Goal: Information Seeking & Learning: Learn about a topic

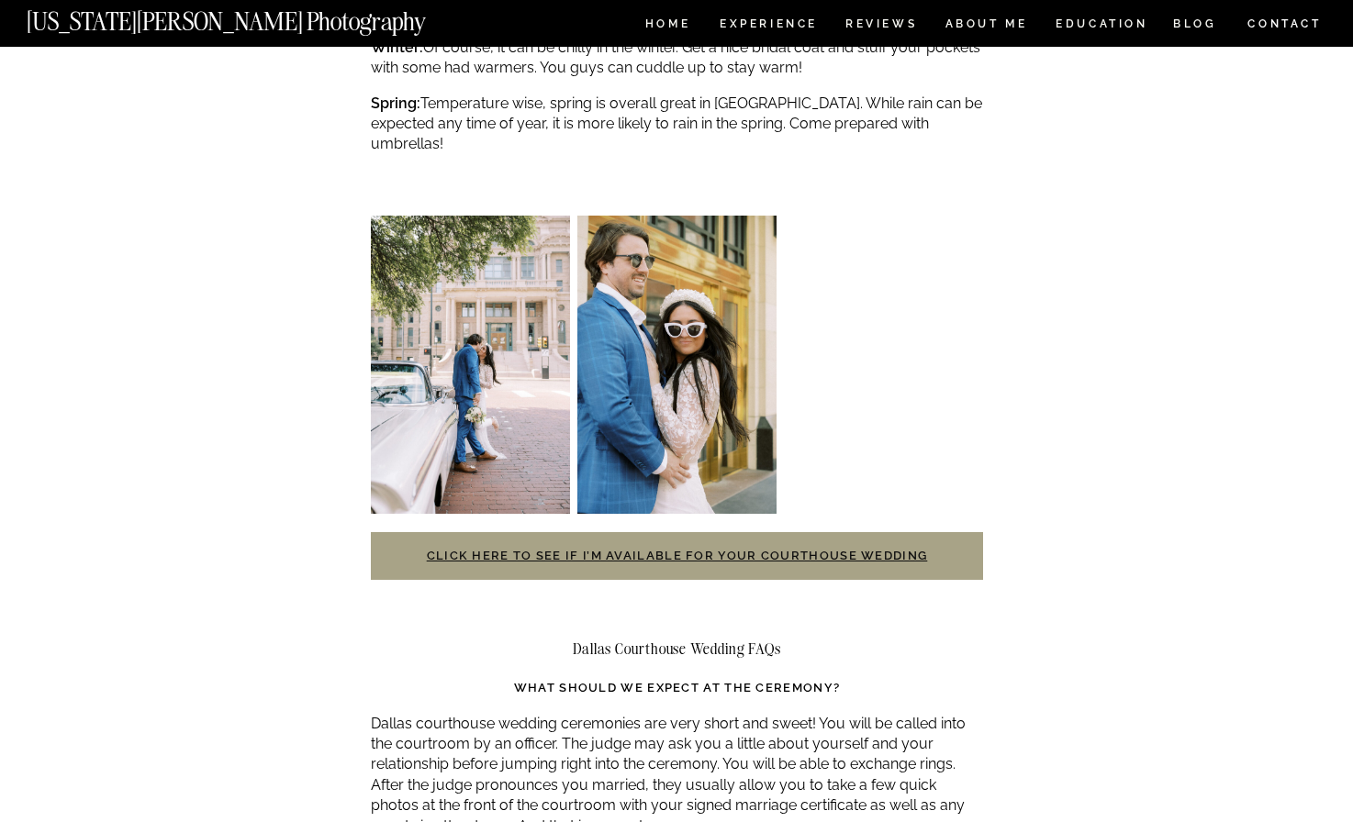
scroll to position [3569, 0]
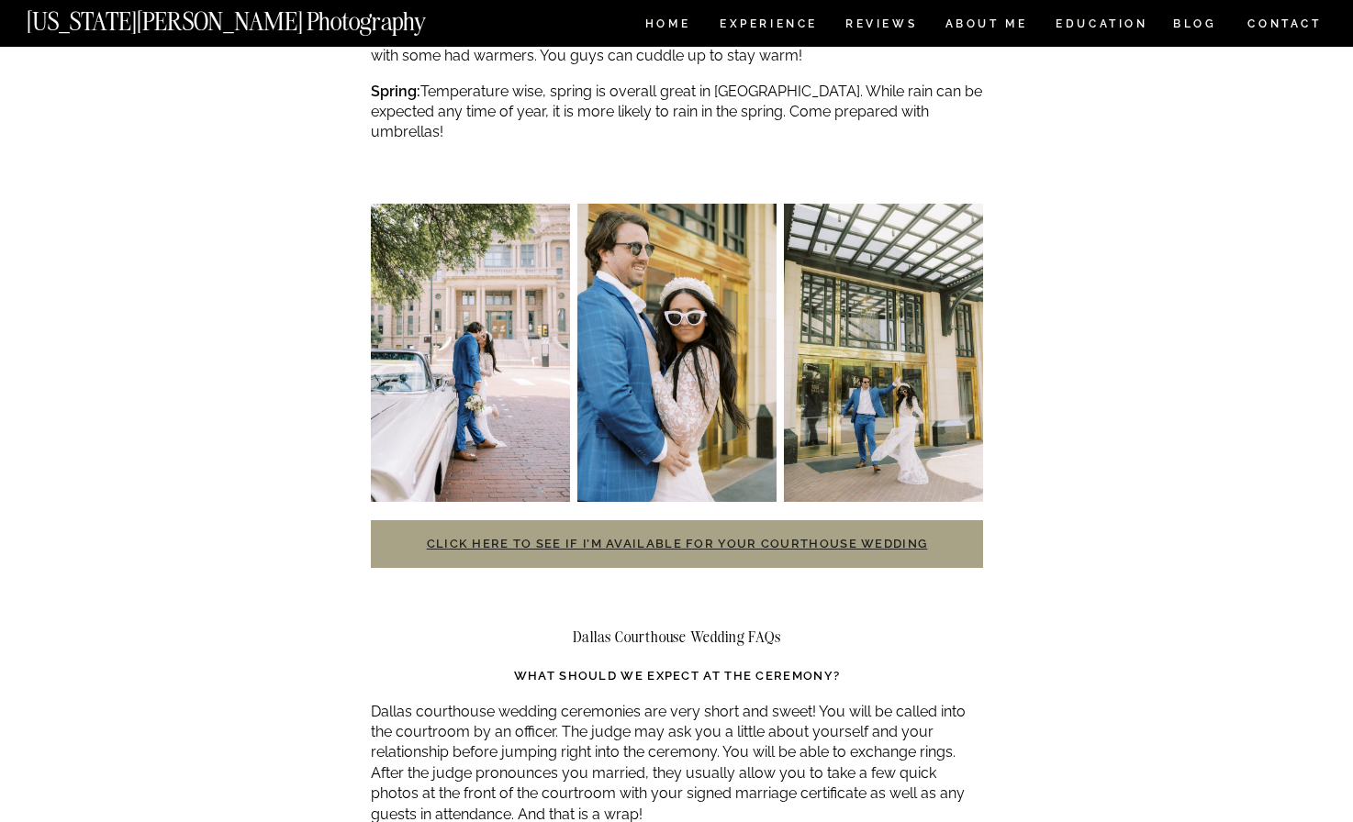
click at [663, 537] on link "Click here to see if I’m available for your courthouse wedding" at bounding box center [677, 544] width 501 height 14
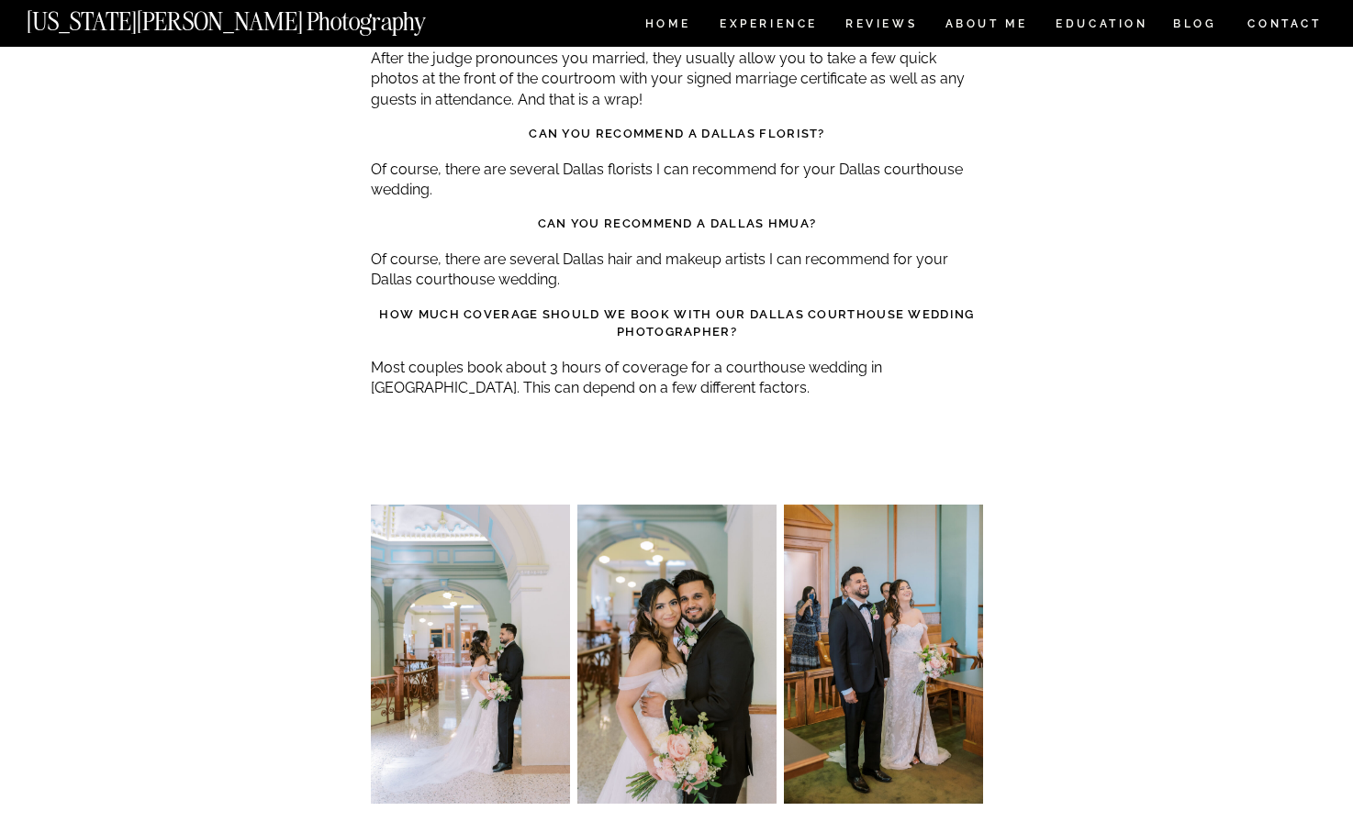
scroll to position [4399, 0]
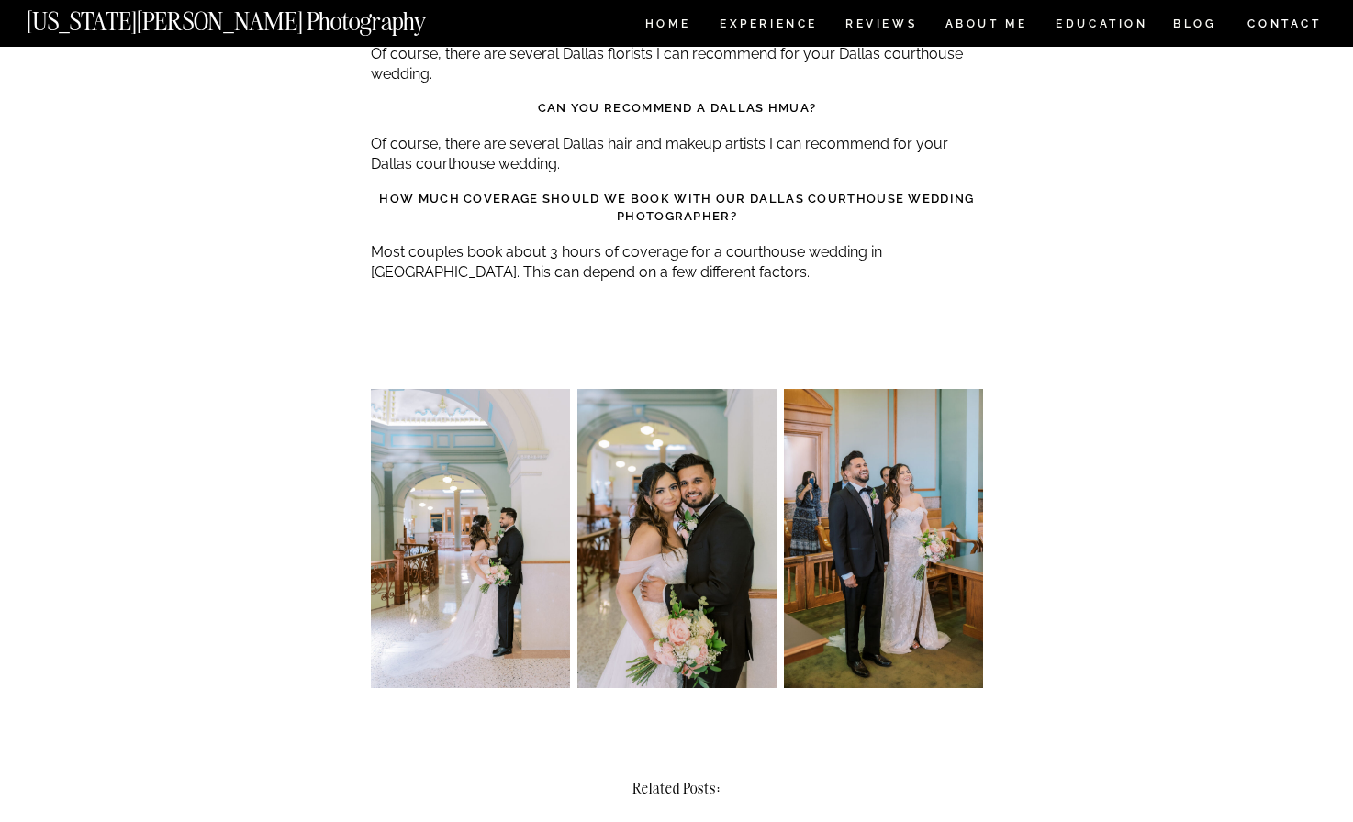
click at [506, 492] on img at bounding box center [470, 538] width 199 height 298
click at [703, 496] on img at bounding box center [676, 538] width 199 height 298
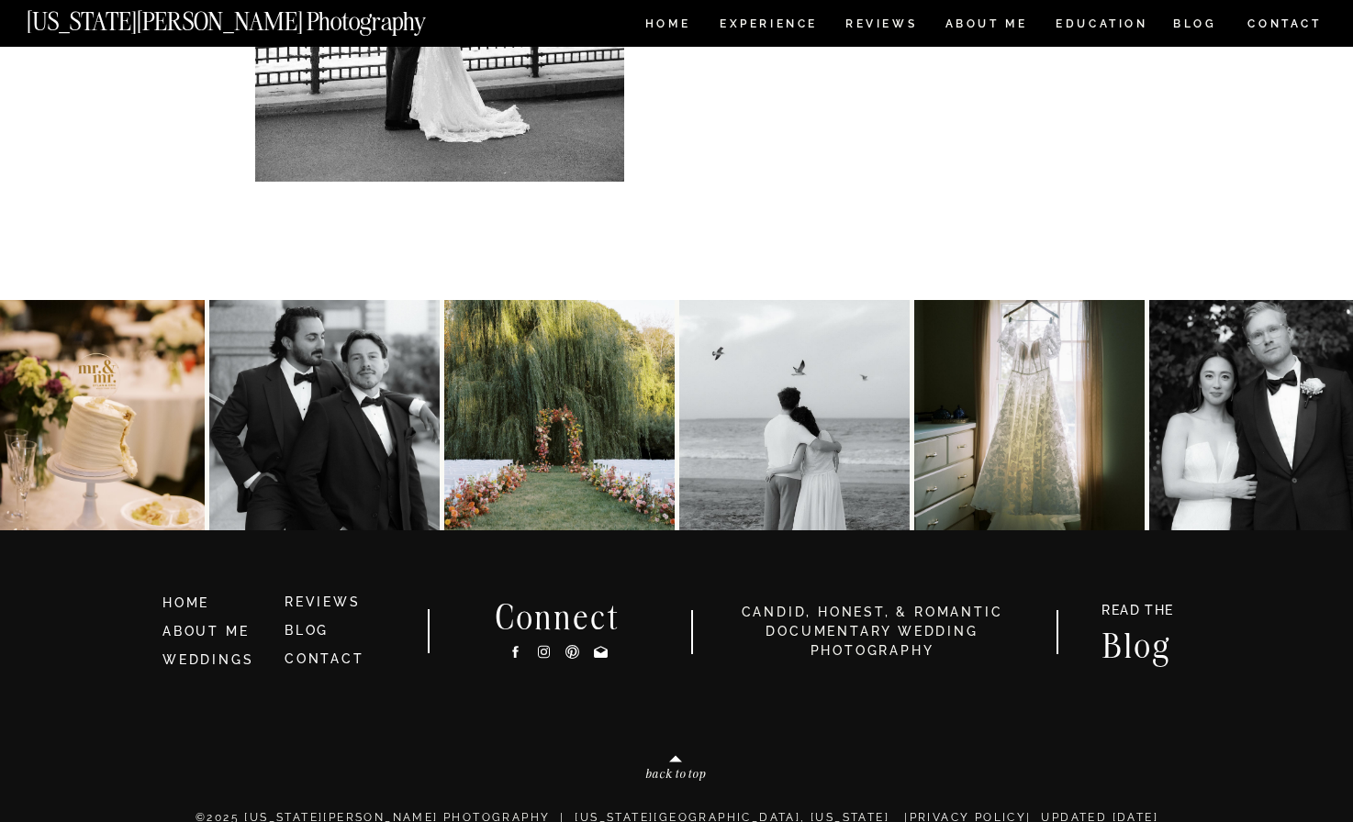
scroll to position [6857, 0]
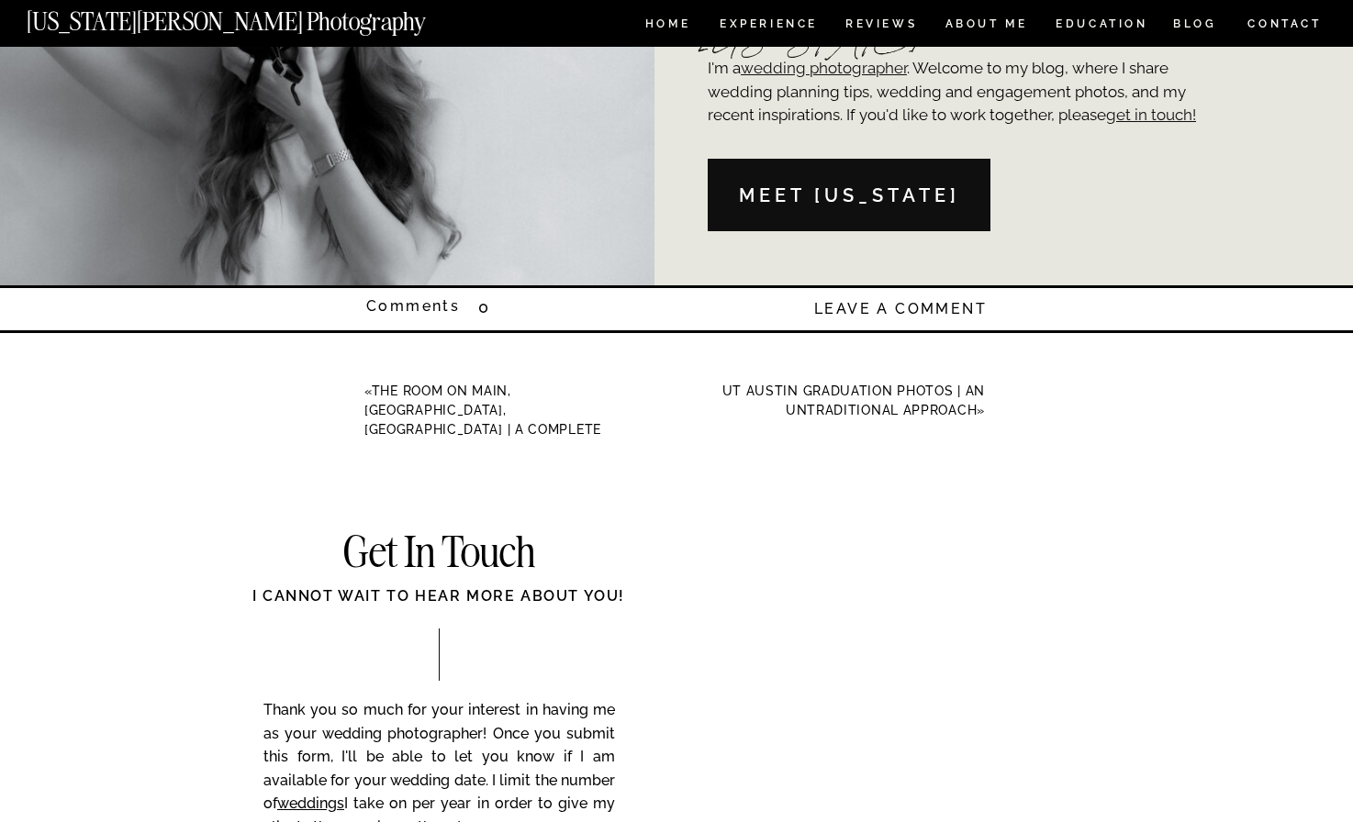
scroll to position [5375, 0]
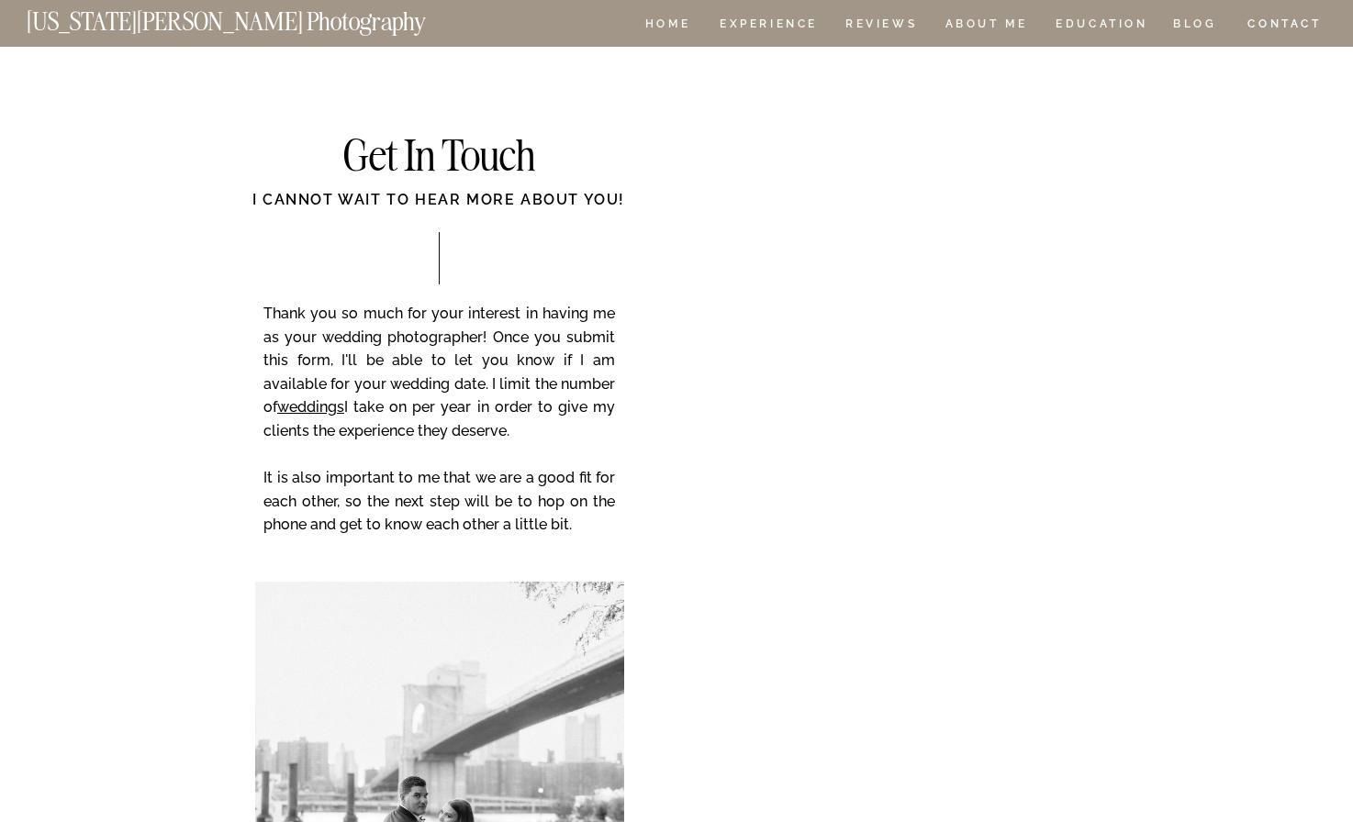
drag, startPoint x: 781, startPoint y: 39, endPoint x: 781, endPoint y: 28, distance: 11.0
click at [781, 39] on div at bounding box center [676, 23] width 1353 height 47
click at [780, 26] on nav "Experience" at bounding box center [767, 26] width 96 height 16
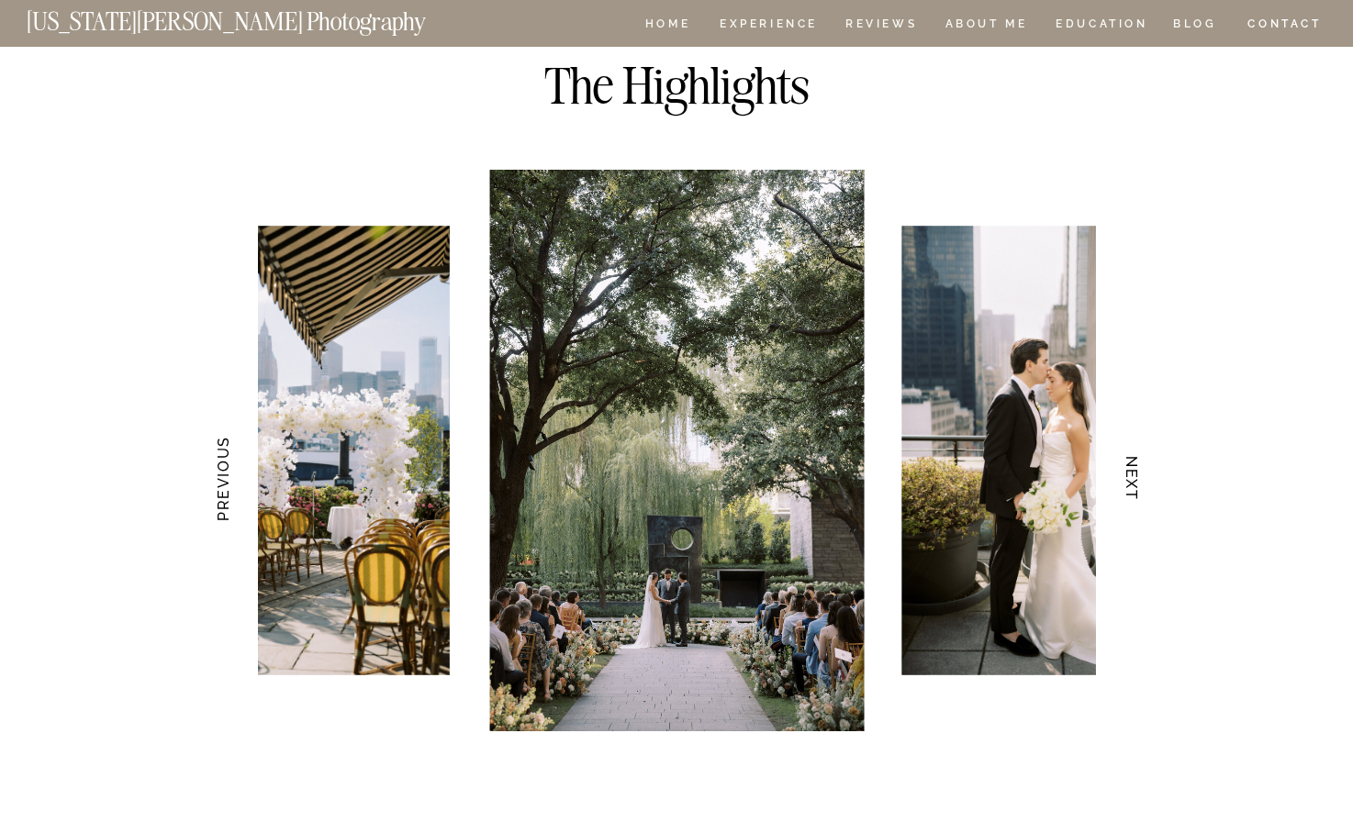
scroll to position [3639, 0]
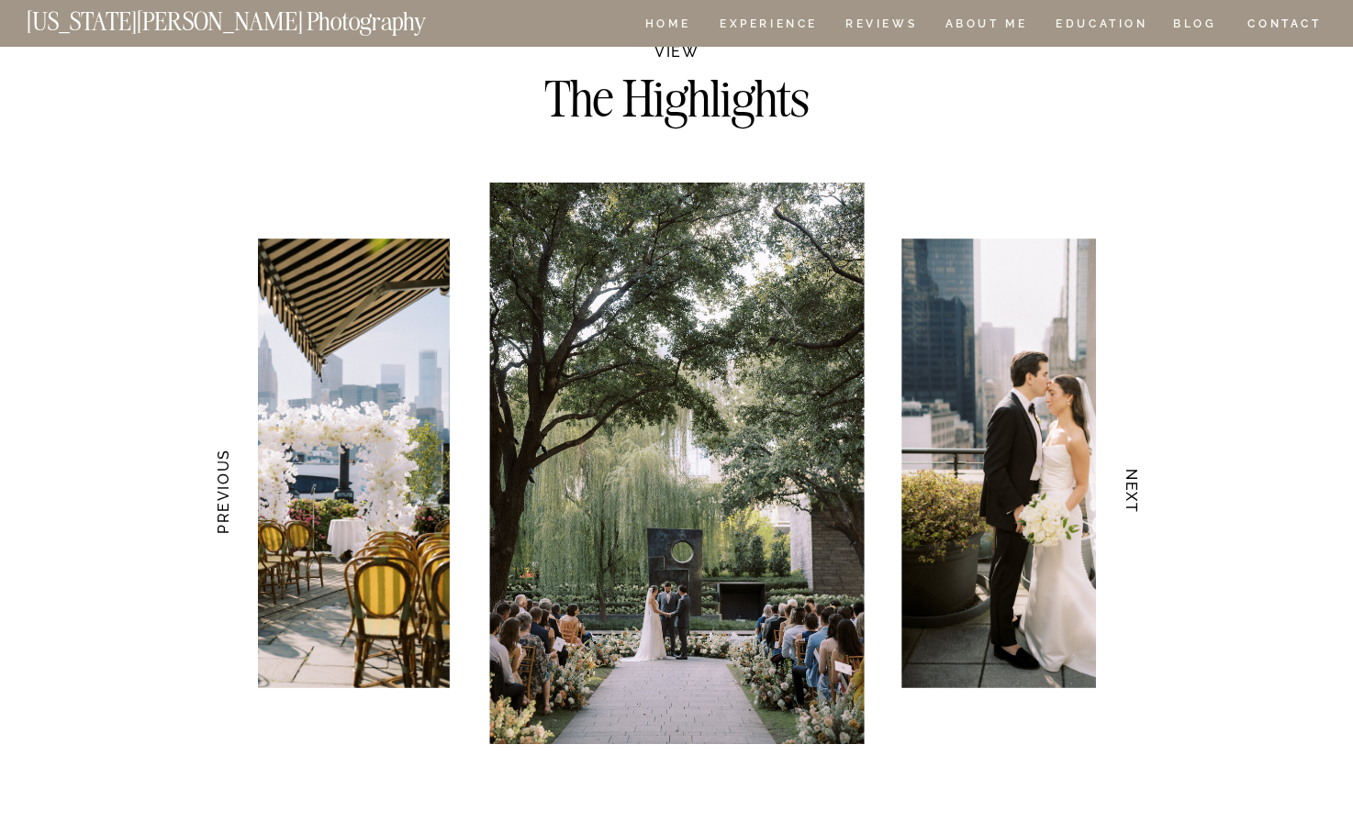
click at [1131, 493] on h3 "NEXT" at bounding box center [1131, 492] width 19 height 116
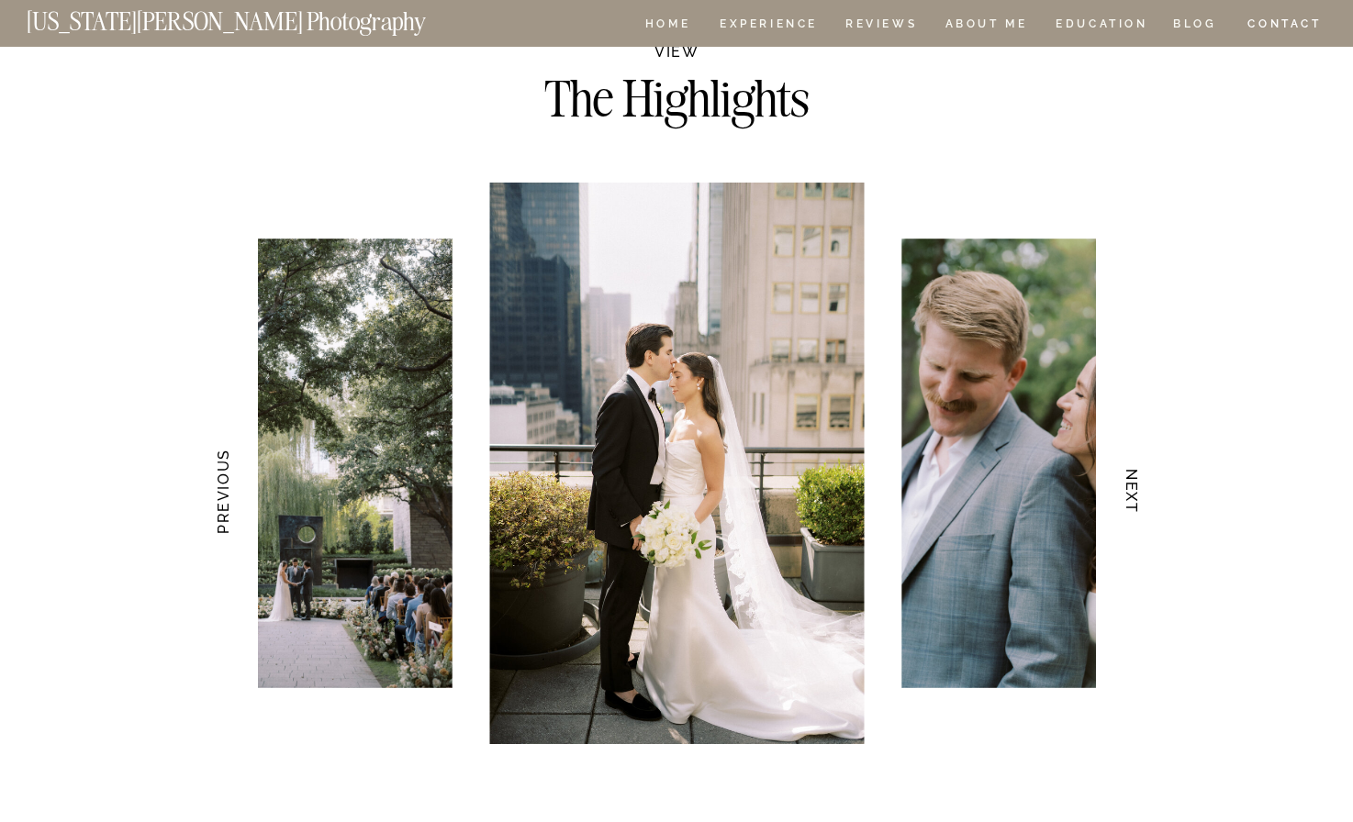
click at [1131, 493] on h3 "NEXT" at bounding box center [1131, 492] width 19 height 116
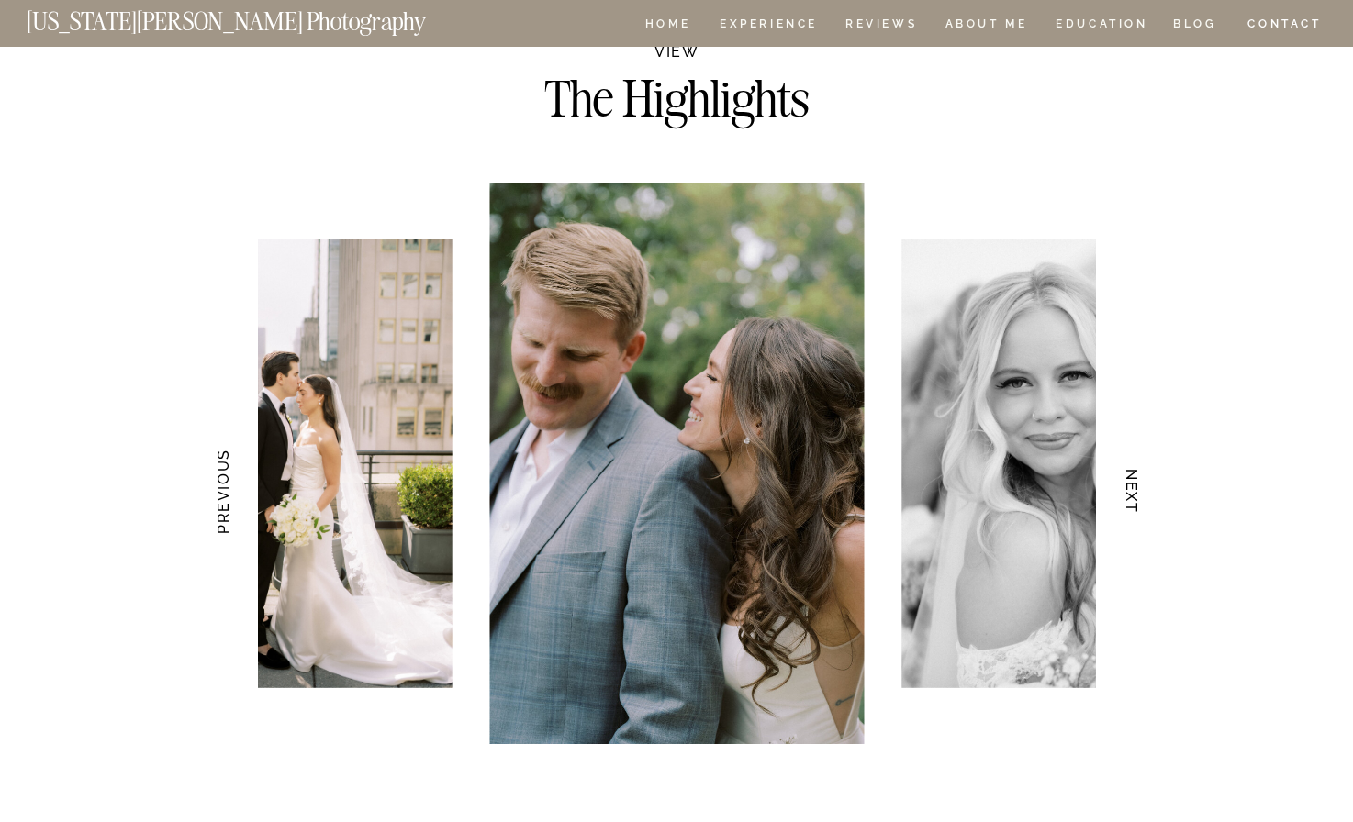
click at [1131, 493] on h3 "NEXT" at bounding box center [1131, 492] width 19 height 116
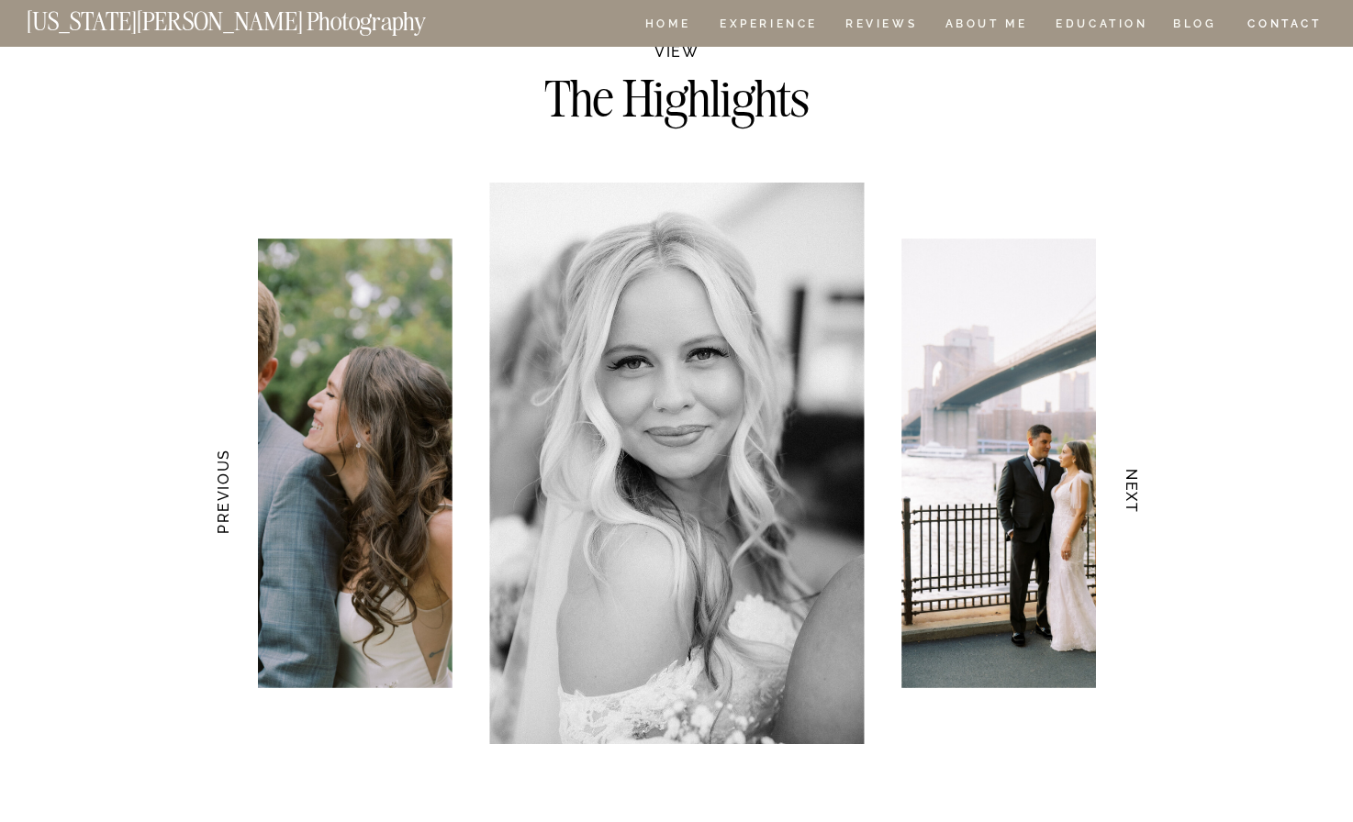
click at [1131, 493] on h3 "NEXT" at bounding box center [1131, 492] width 19 height 116
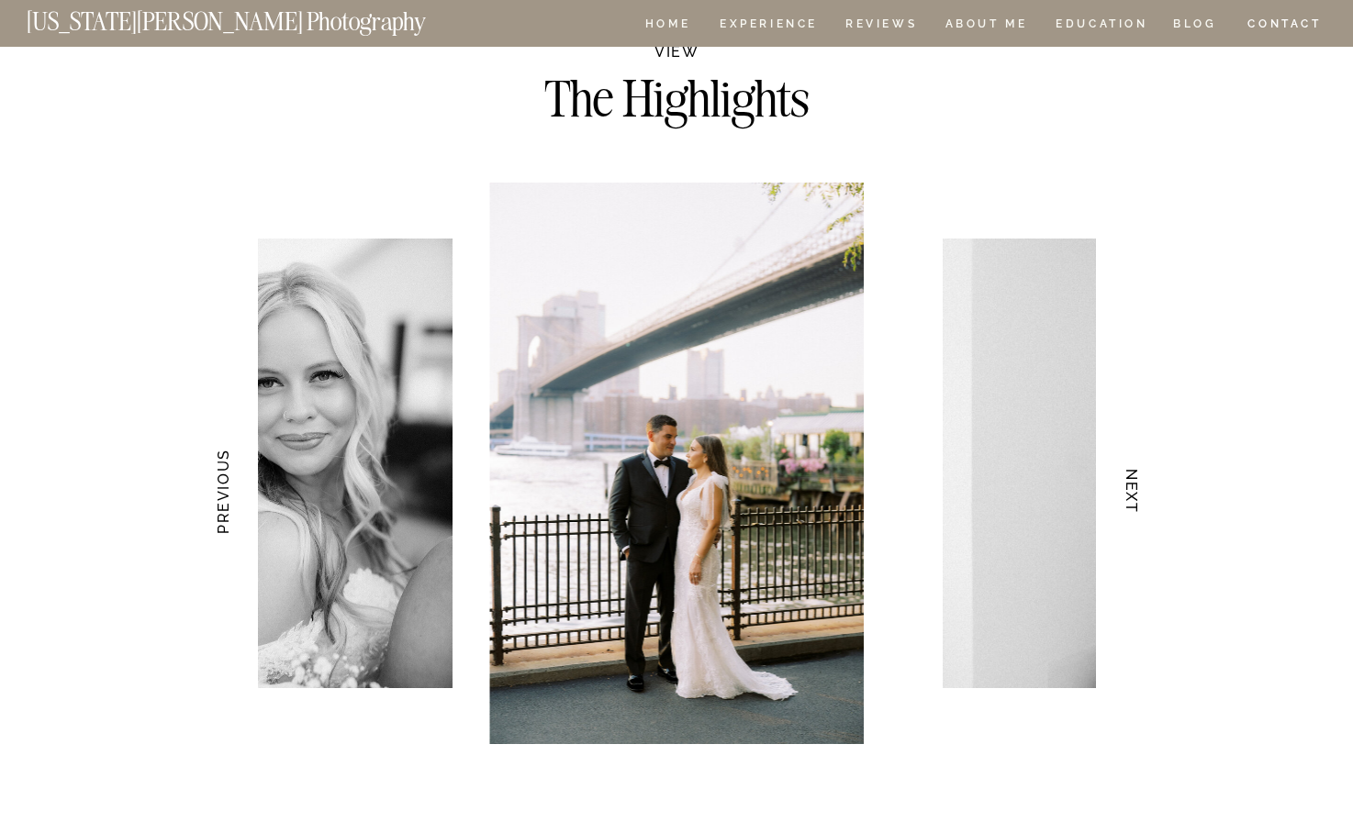
click at [1131, 493] on h3 "NEXT" at bounding box center [1131, 492] width 19 height 116
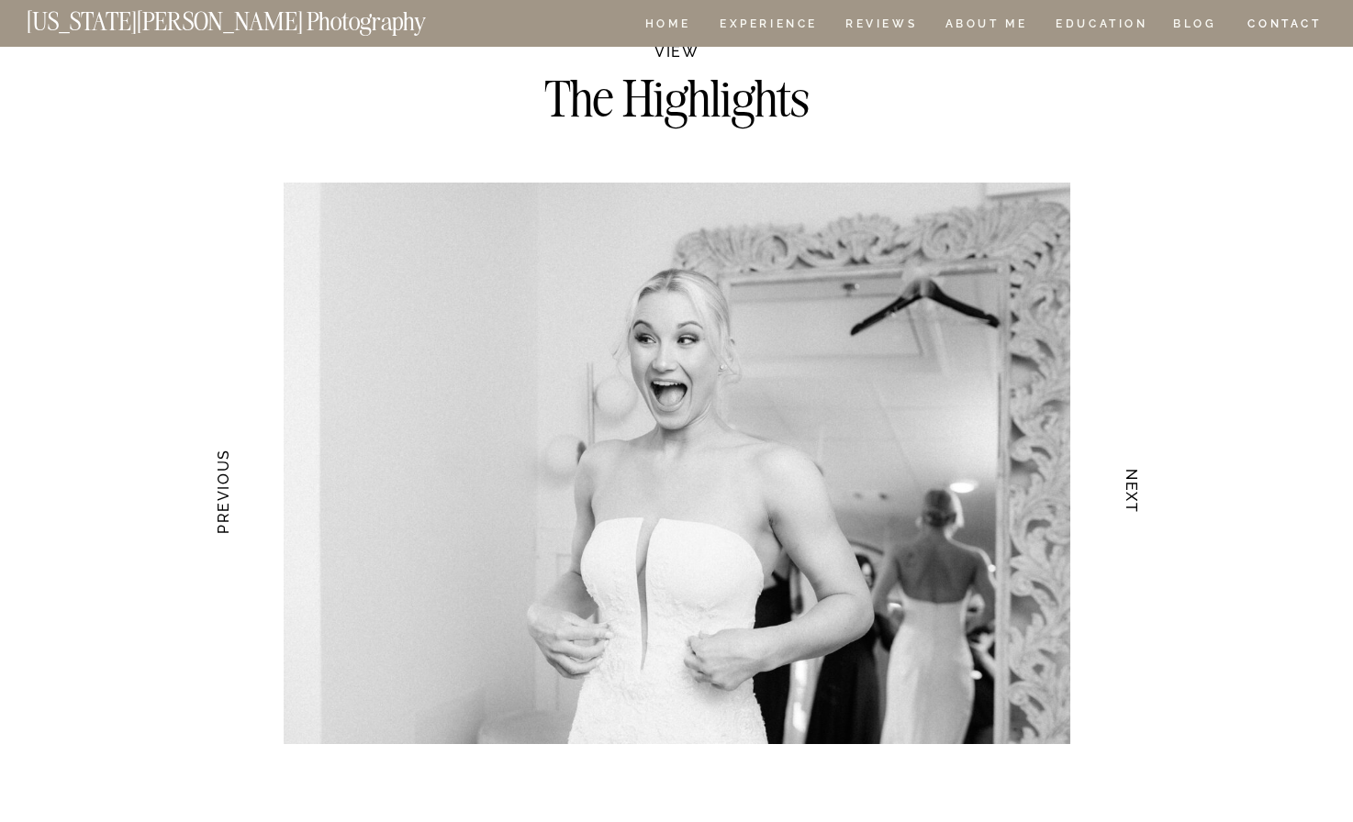
click at [1131, 493] on h3 "NEXT" at bounding box center [1131, 492] width 19 height 116
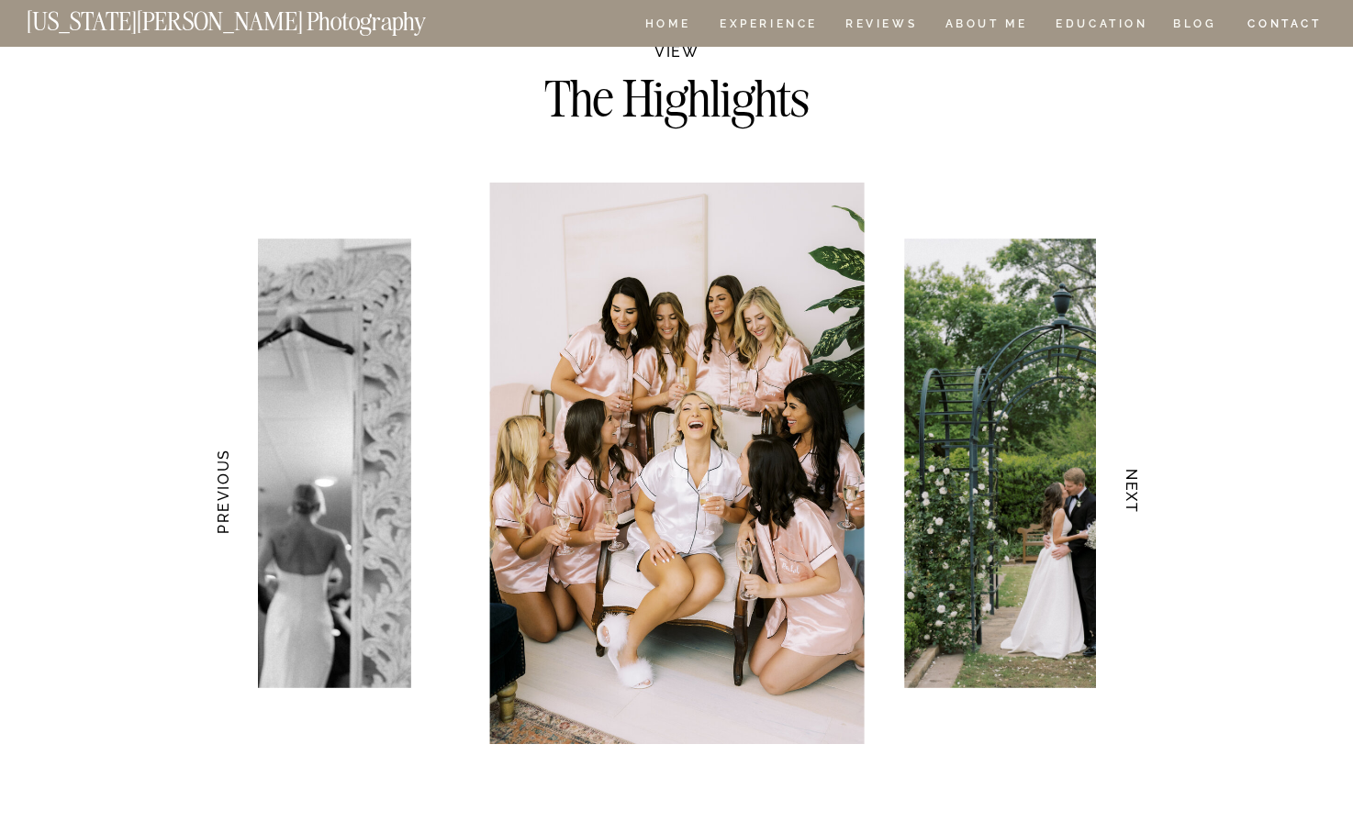
click at [1131, 493] on h3 "NEXT" at bounding box center [1131, 492] width 19 height 116
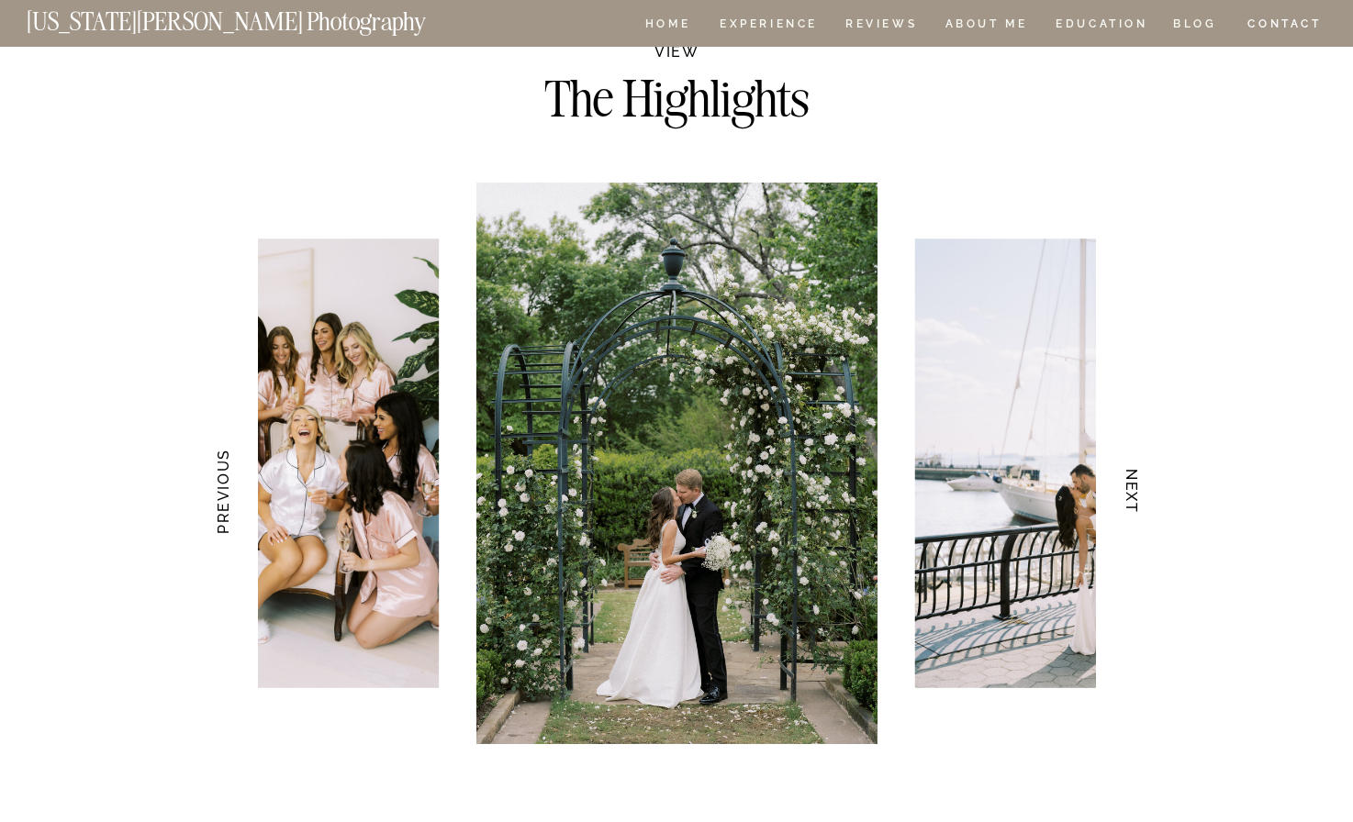
click at [1131, 493] on h3 "NEXT" at bounding box center [1131, 492] width 19 height 116
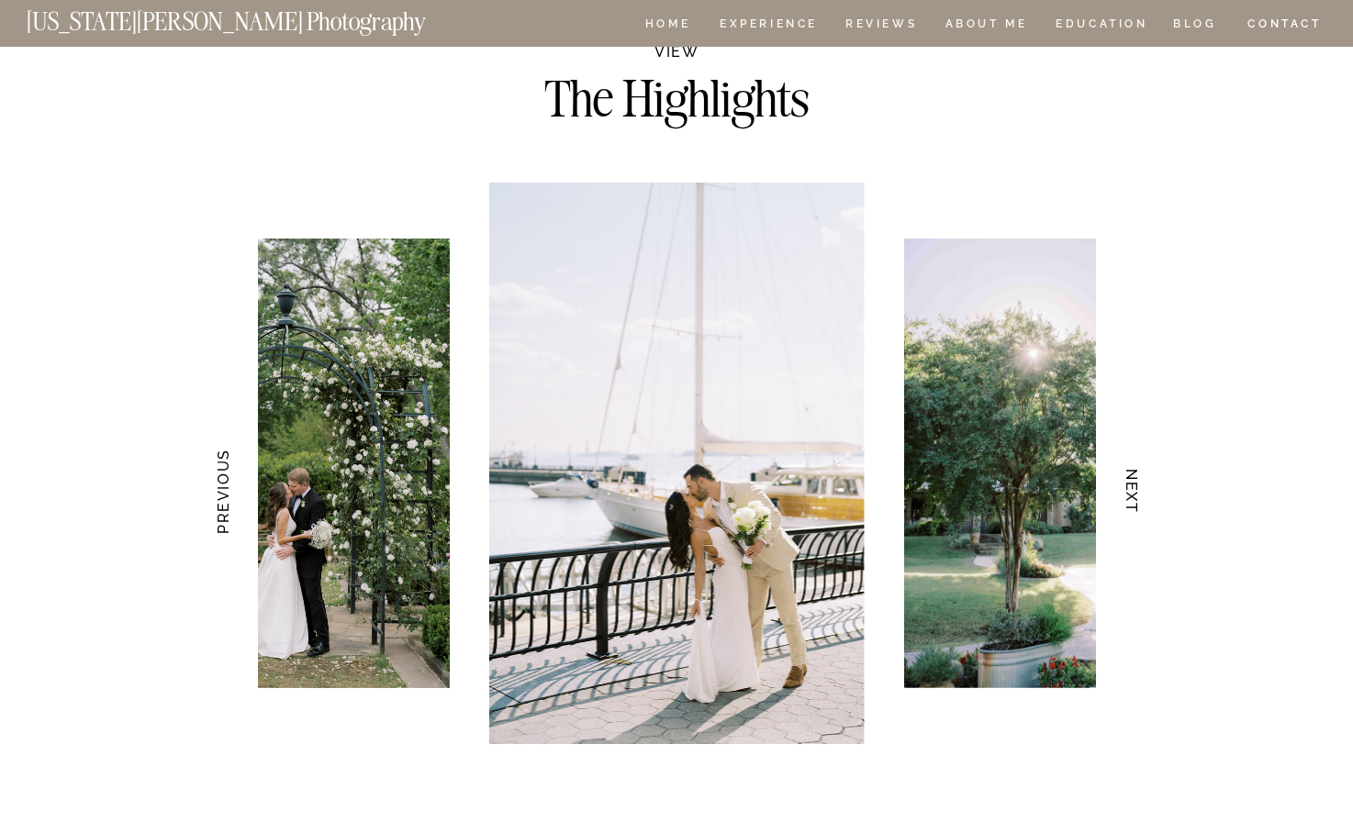
click at [1131, 493] on h3 "NEXT" at bounding box center [1131, 492] width 19 height 116
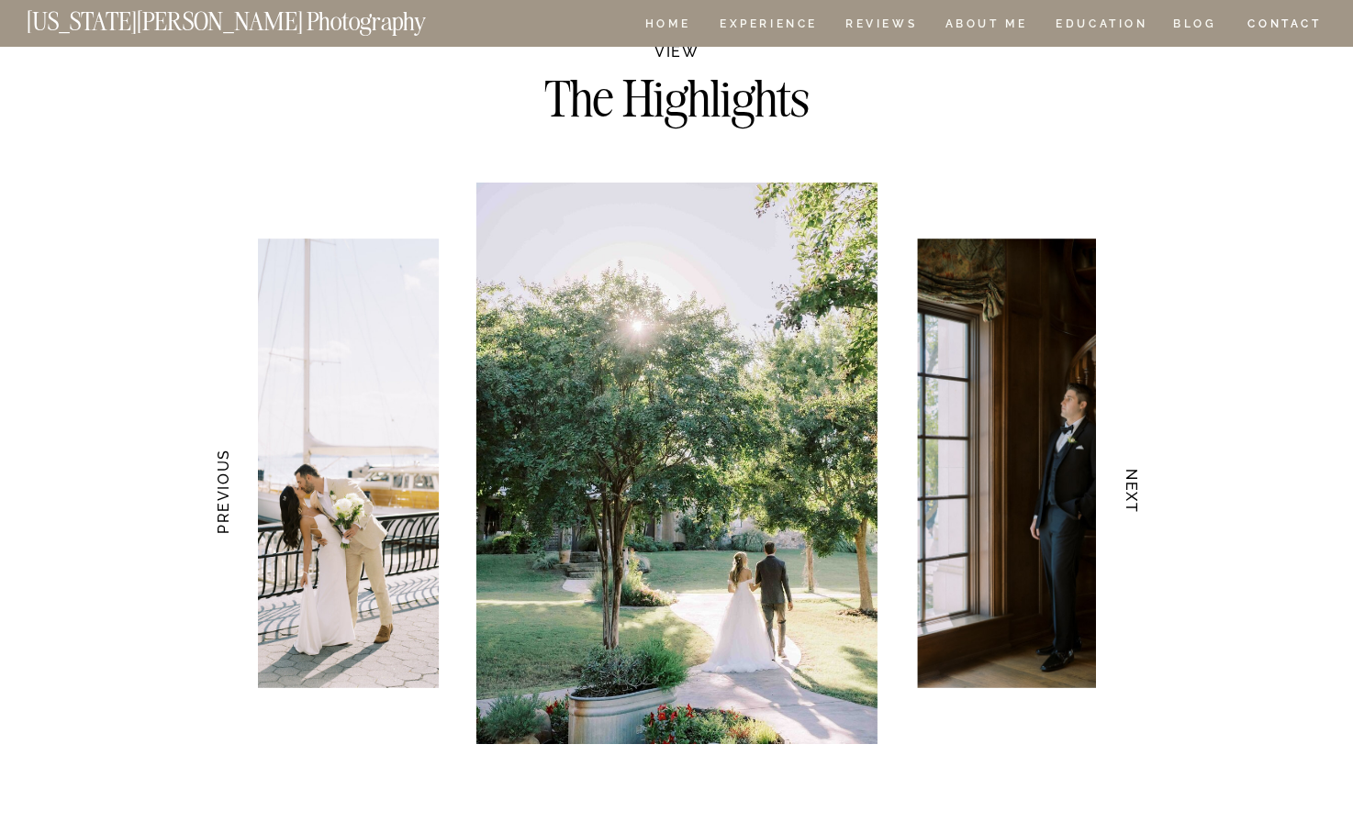
click at [1131, 493] on h3 "NEXT" at bounding box center [1131, 492] width 19 height 116
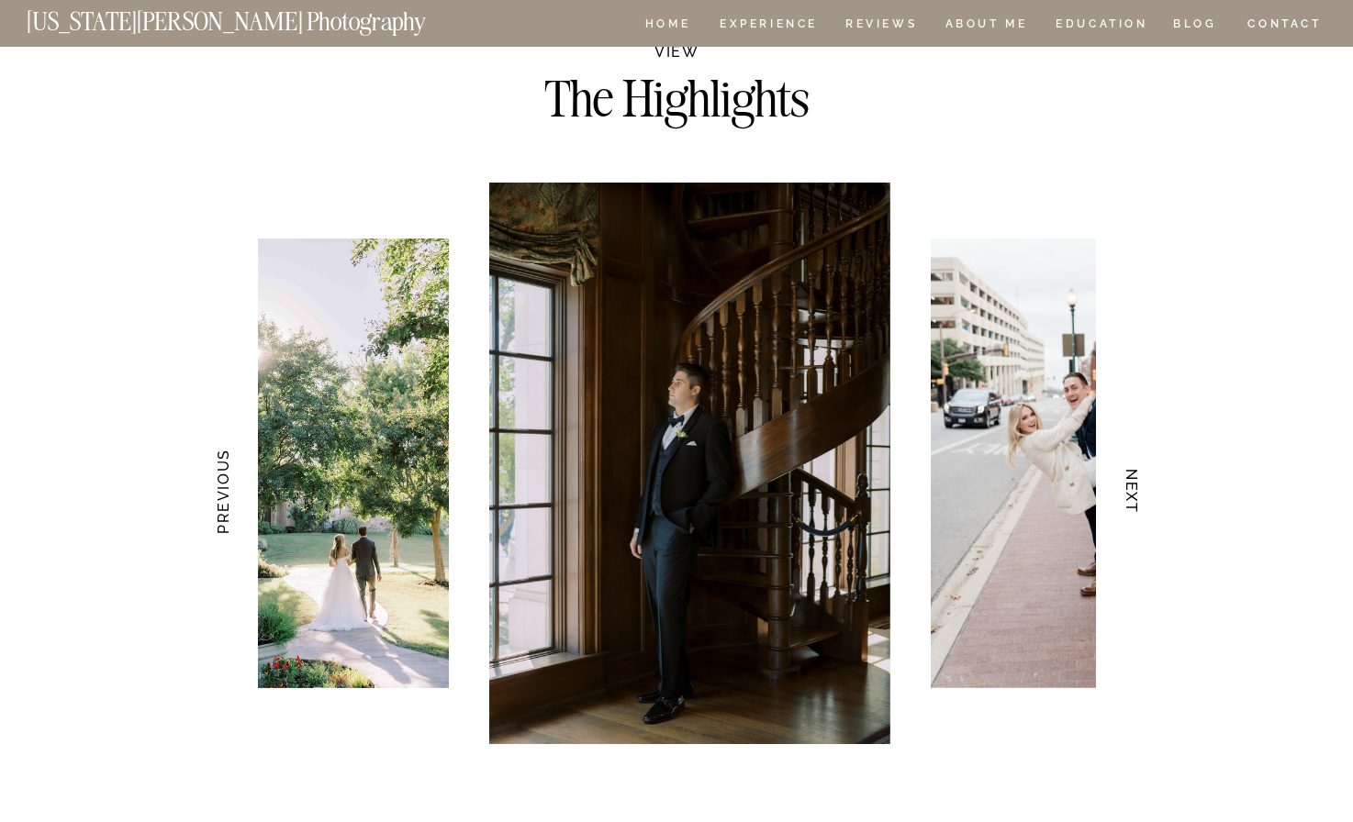
click at [1131, 493] on h3 "NEXT" at bounding box center [1131, 492] width 19 height 116
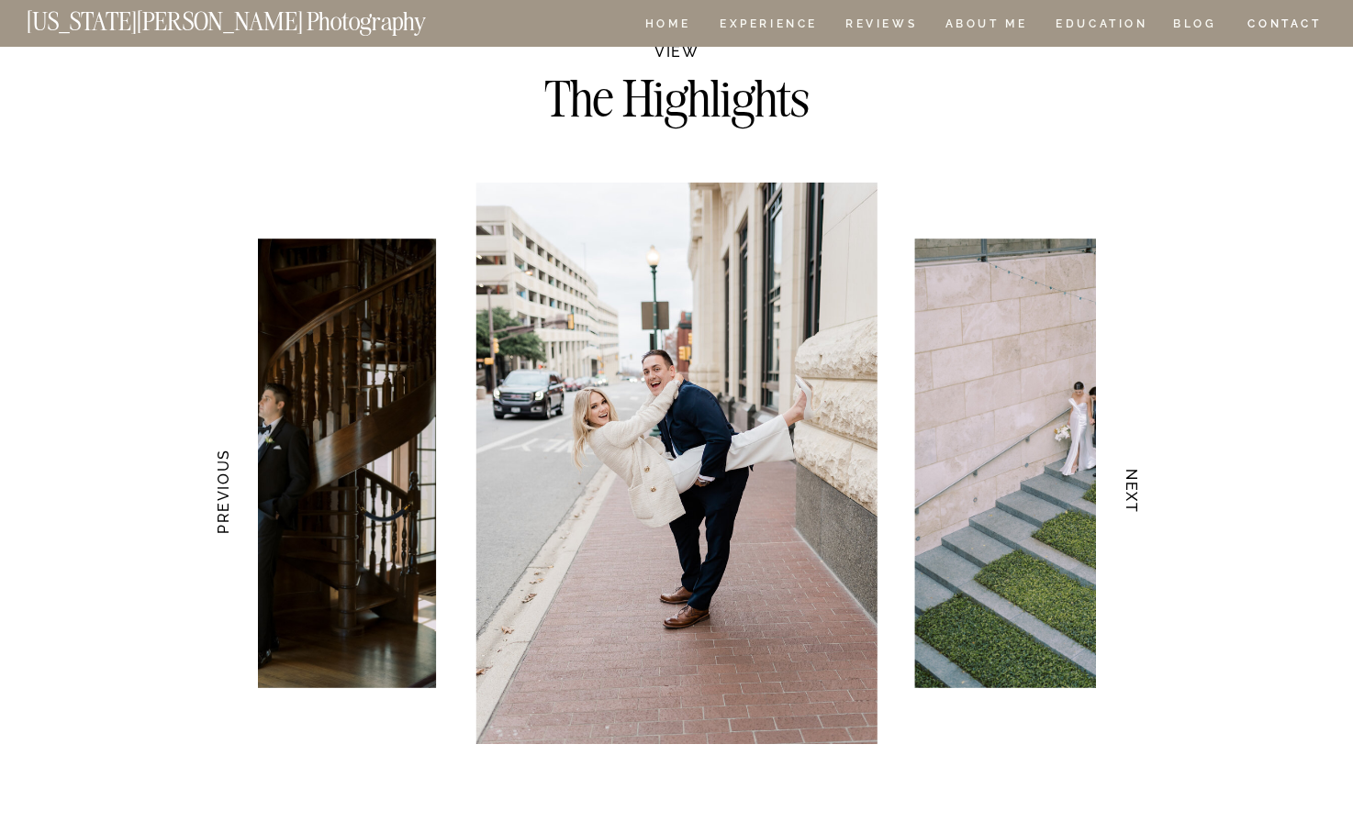
click at [1131, 494] on h3 "NEXT" at bounding box center [1131, 492] width 19 height 116
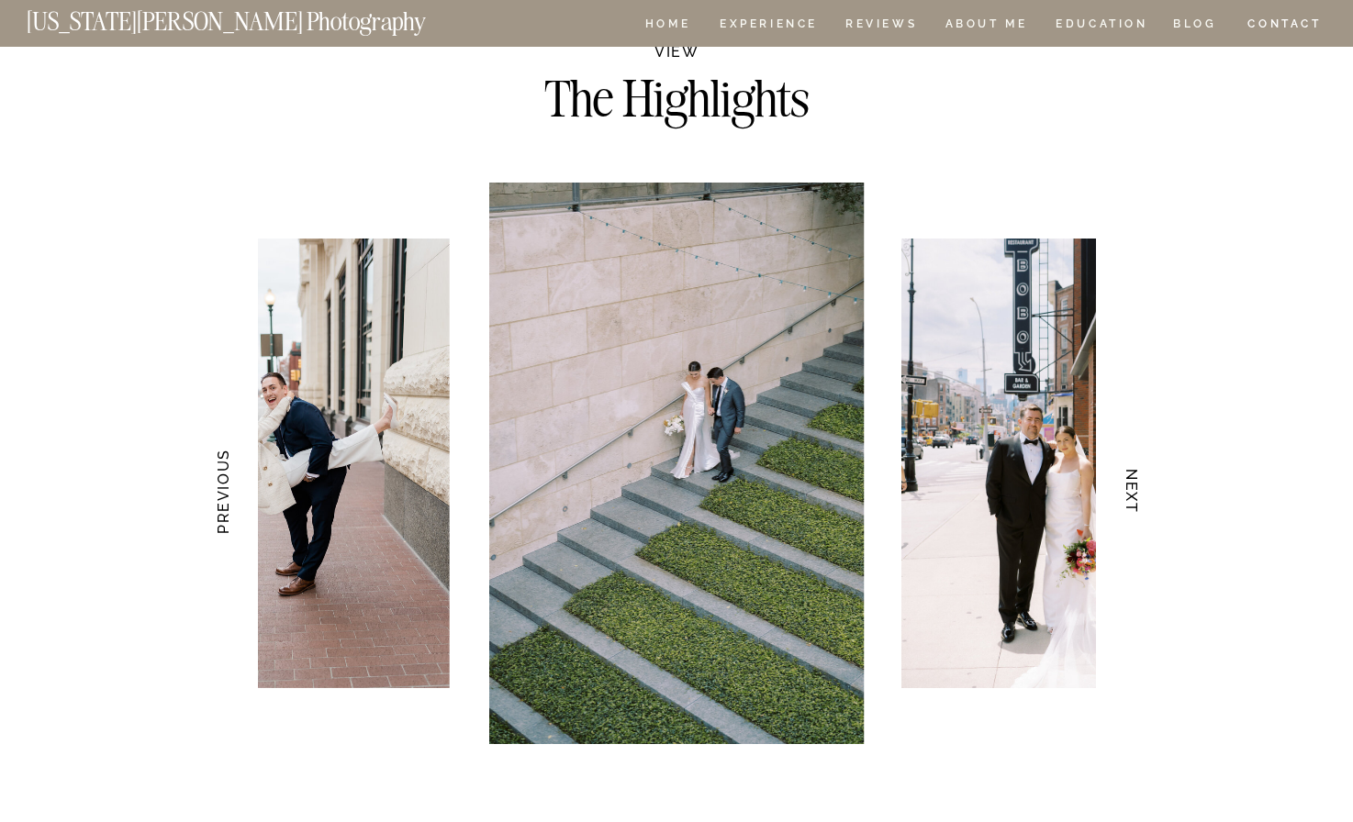
click at [1131, 494] on h3 "NEXT" at bounding box center [1131, 492] width 19 height 116
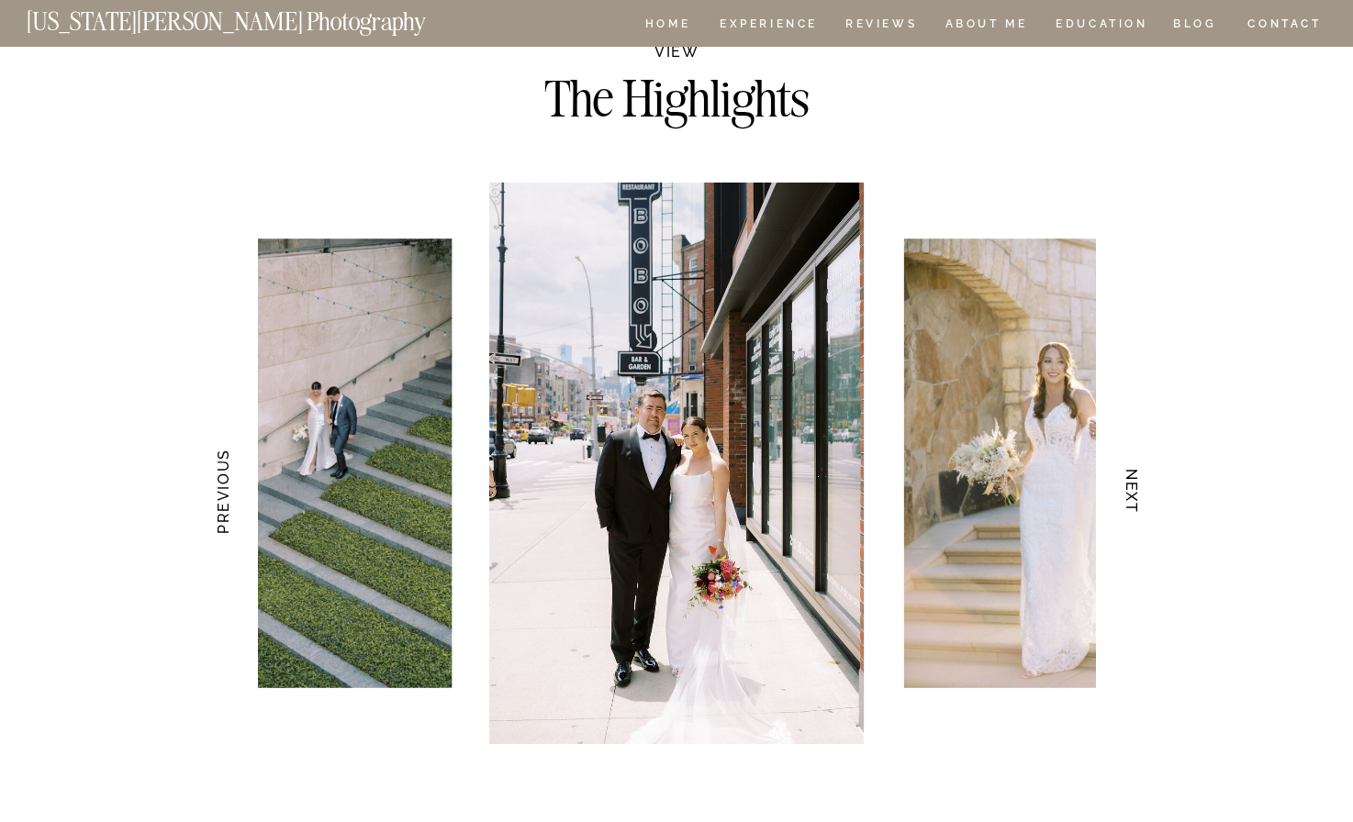
click at [1131, 494] on h3 "NEXT" at bounding box center [1131, 492] width 19 height 116
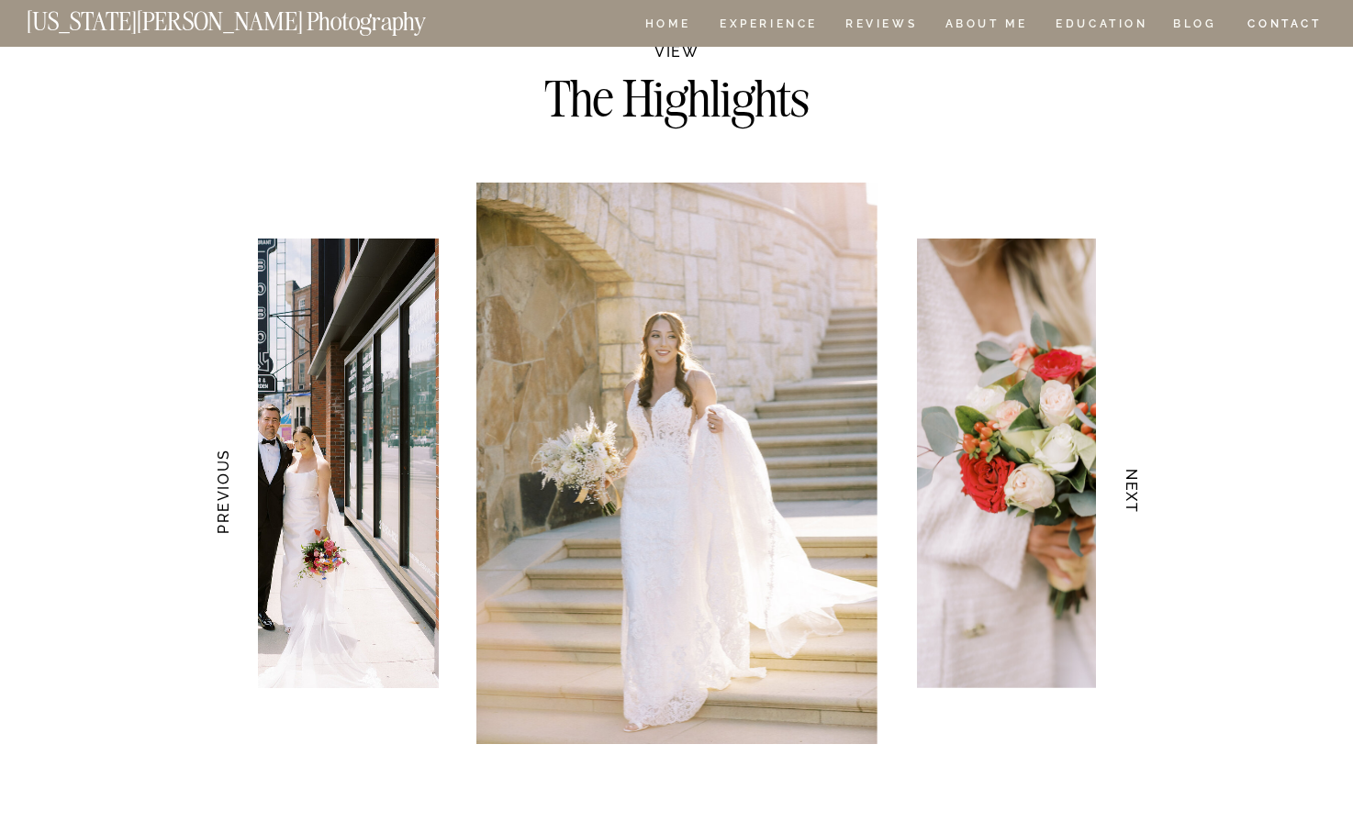
click at [1131, 494] on h3 "NEXT" at bounding box center [1131, 492] width 19 height 116
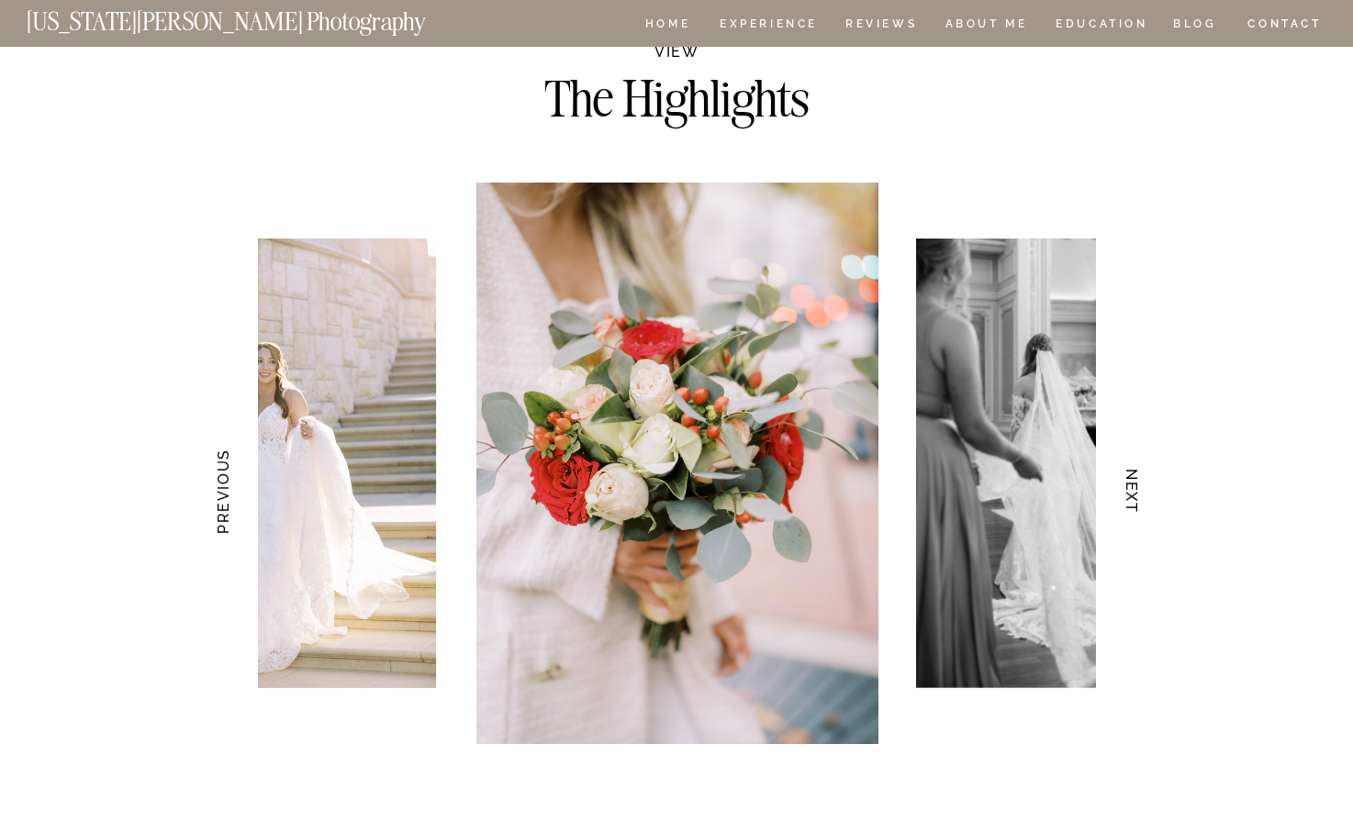
click at [1131, 494] on h3 "NEXT" at bounding box center [1131, 492] width 19 height 116
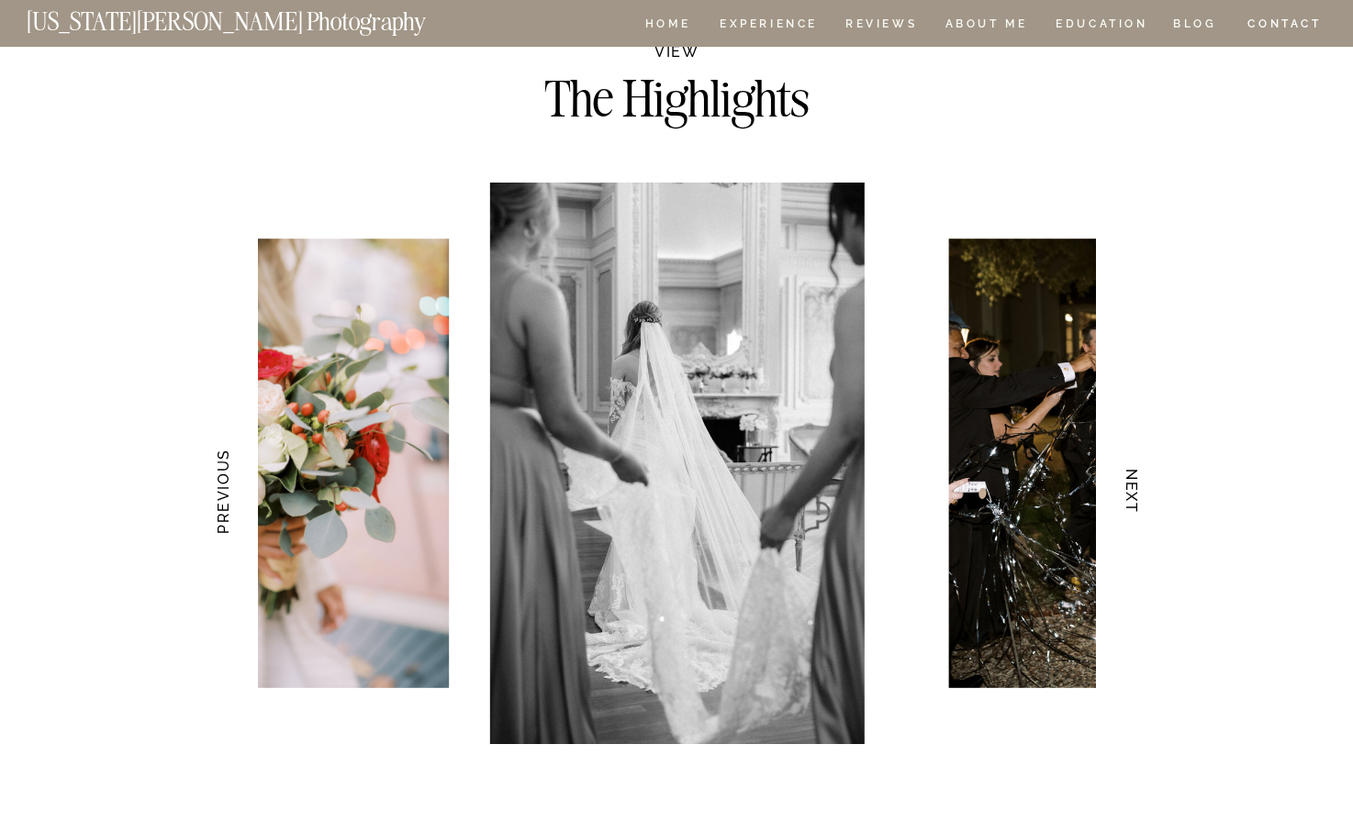
click at [1131, 494] on h3 "NEXT" at bounding box center [1131, 492] width 19 height 116
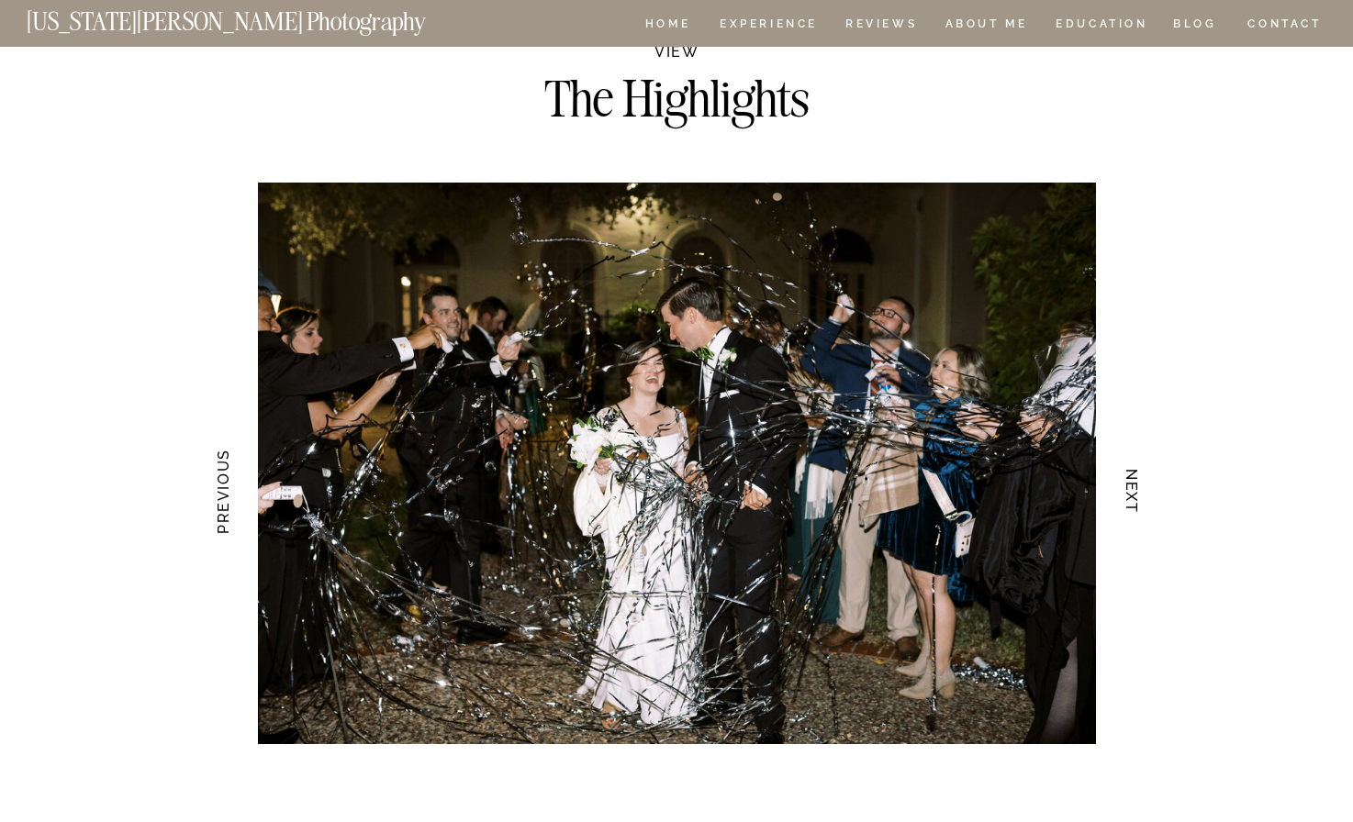
click at [1132, 494] on h3 "NEXT" at bounding box center [1131, 492] width 19 height 116
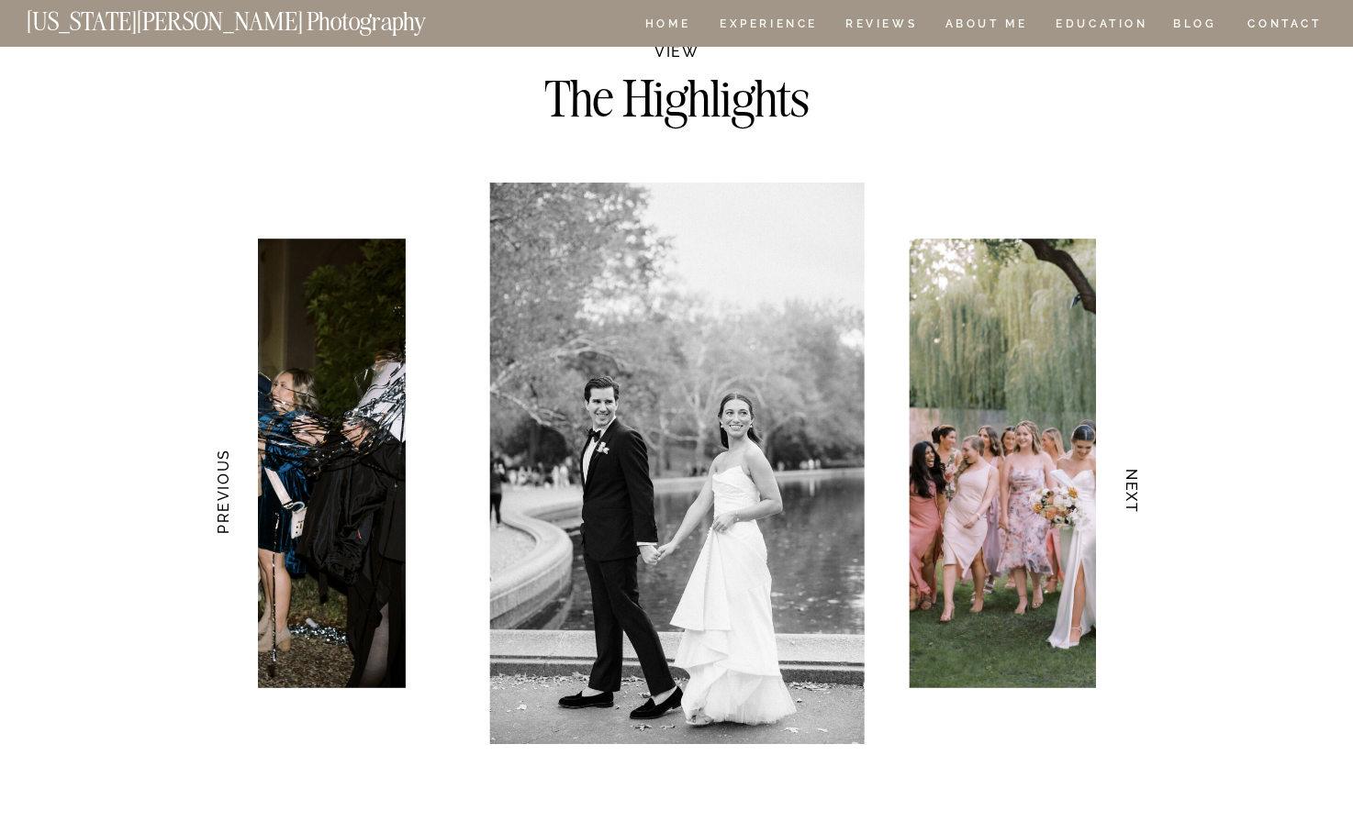
click at [1132, 494] on h3 "NEXT" at bounding box center [1131, 492] width 19 height 116
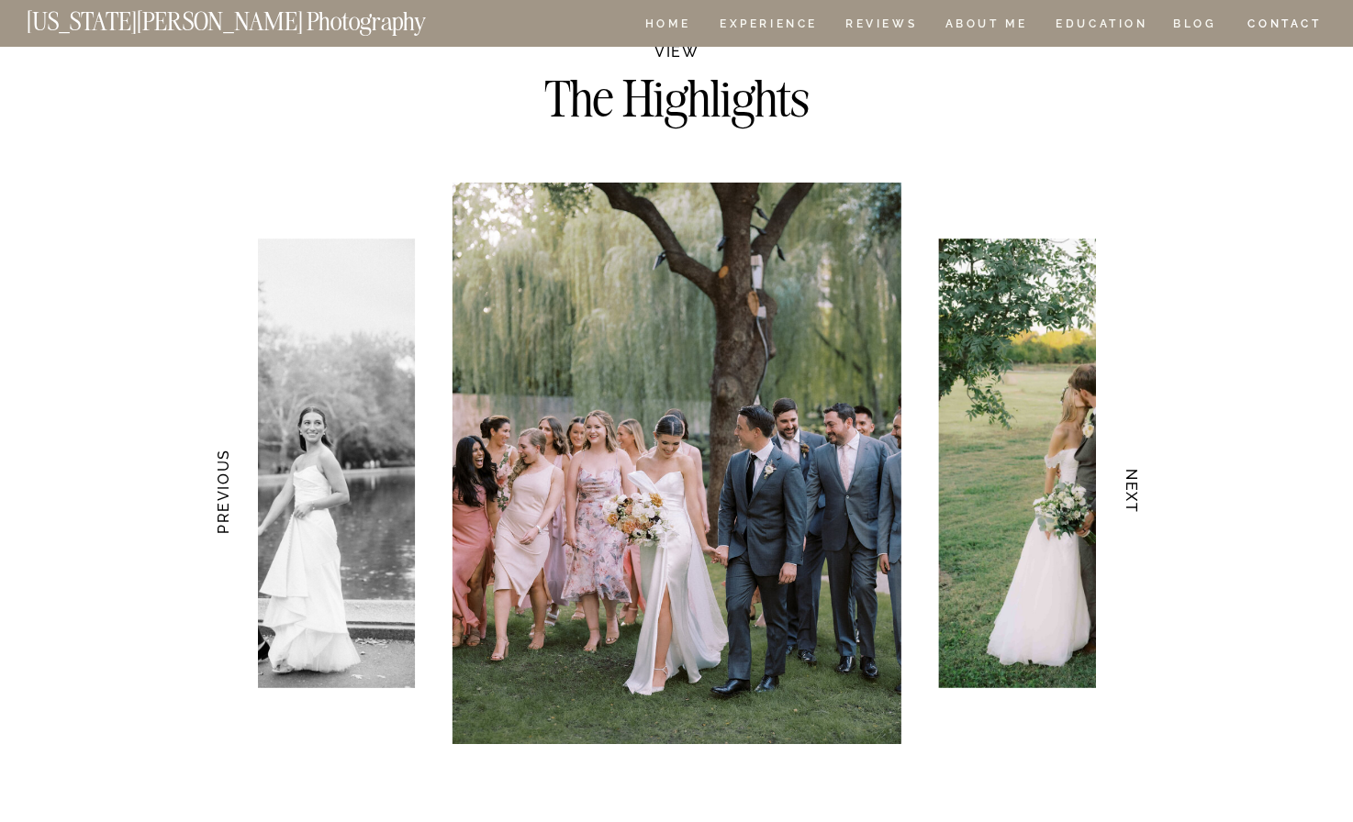
click at [1132, 494] on h3 "NEXT" at bounding box center [1131, 492] width 19 height 116
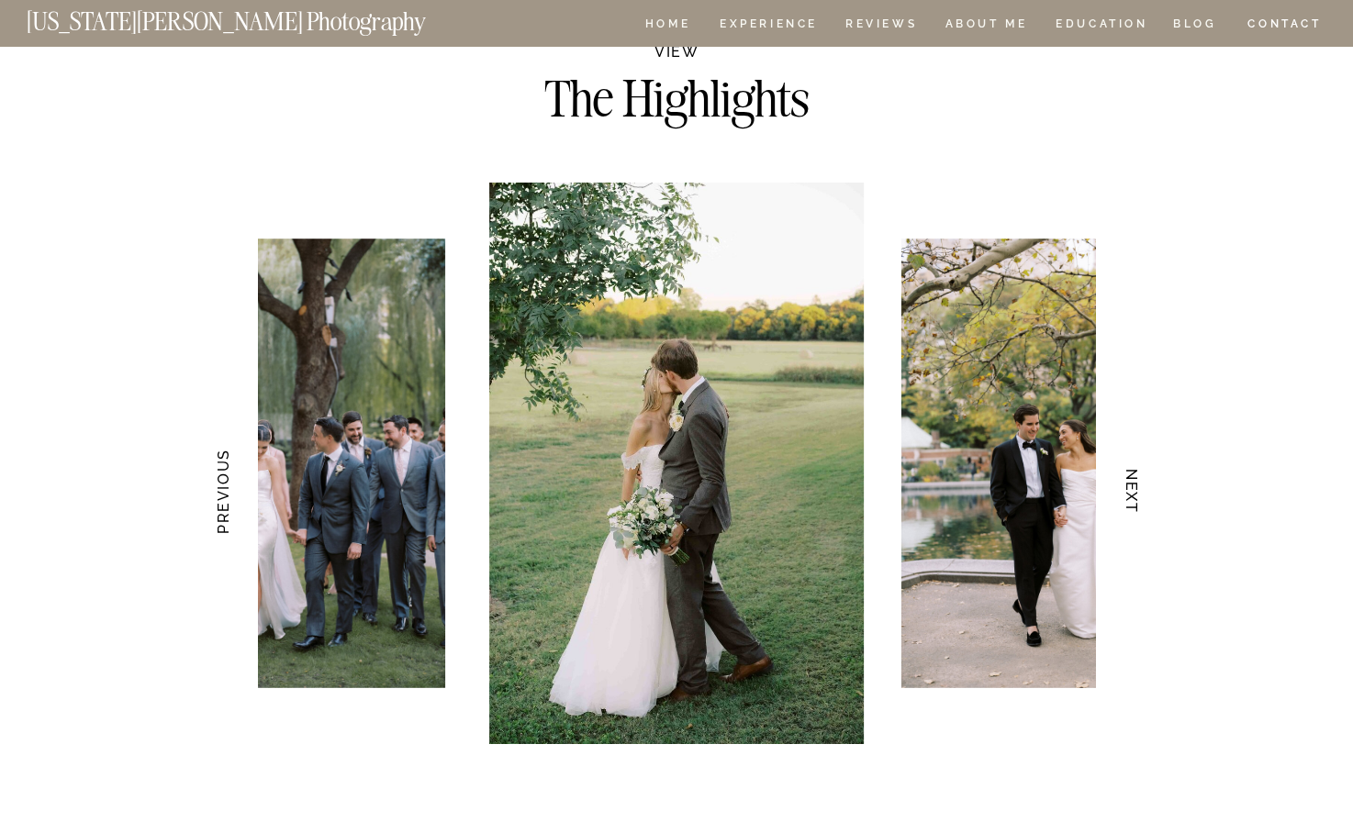
click at [1132, 494] on h3 "NEXT" at bounding box center [1131, 492] width 19 height 116
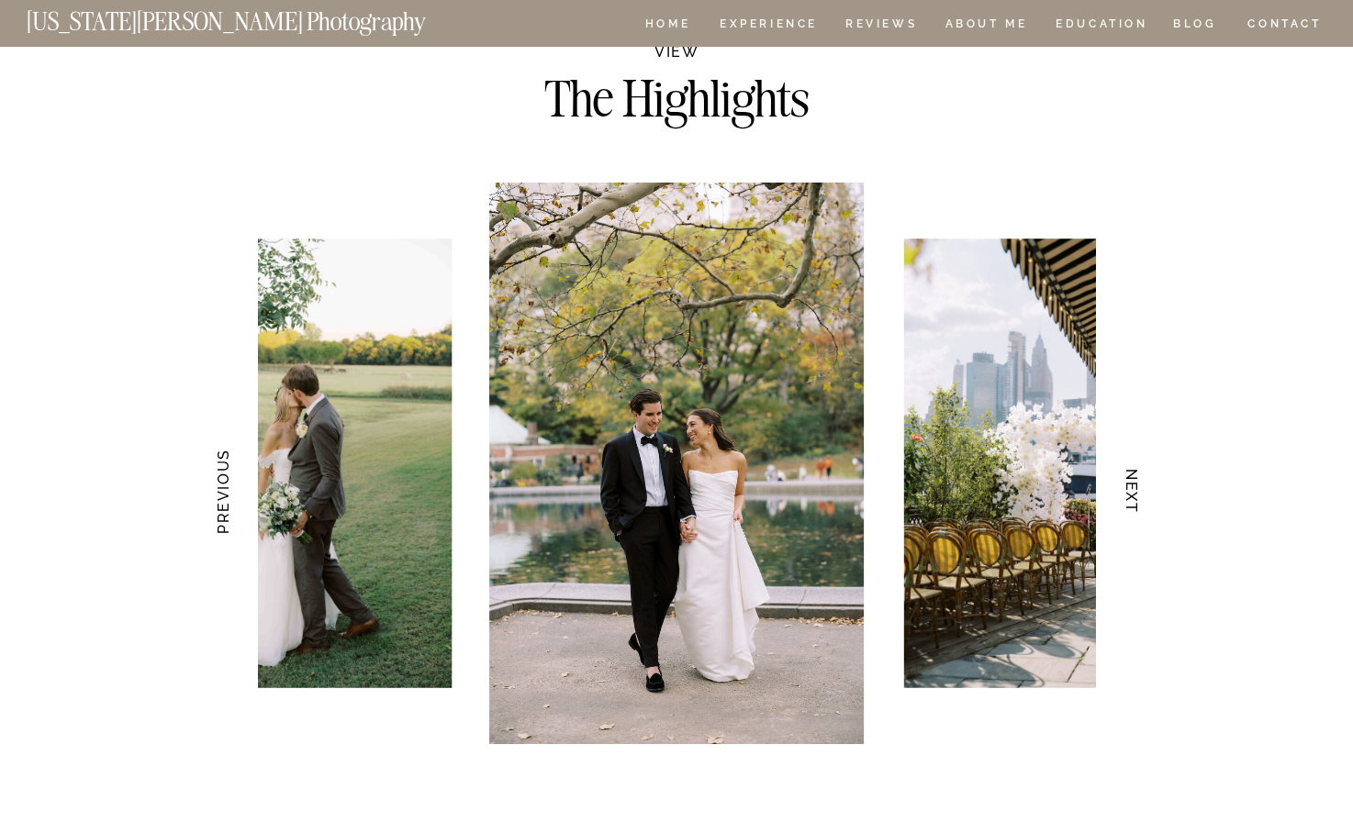
click at [1132, 494] on h3 "NEXT" at bounding box center [1131, 492] width 19 height 116
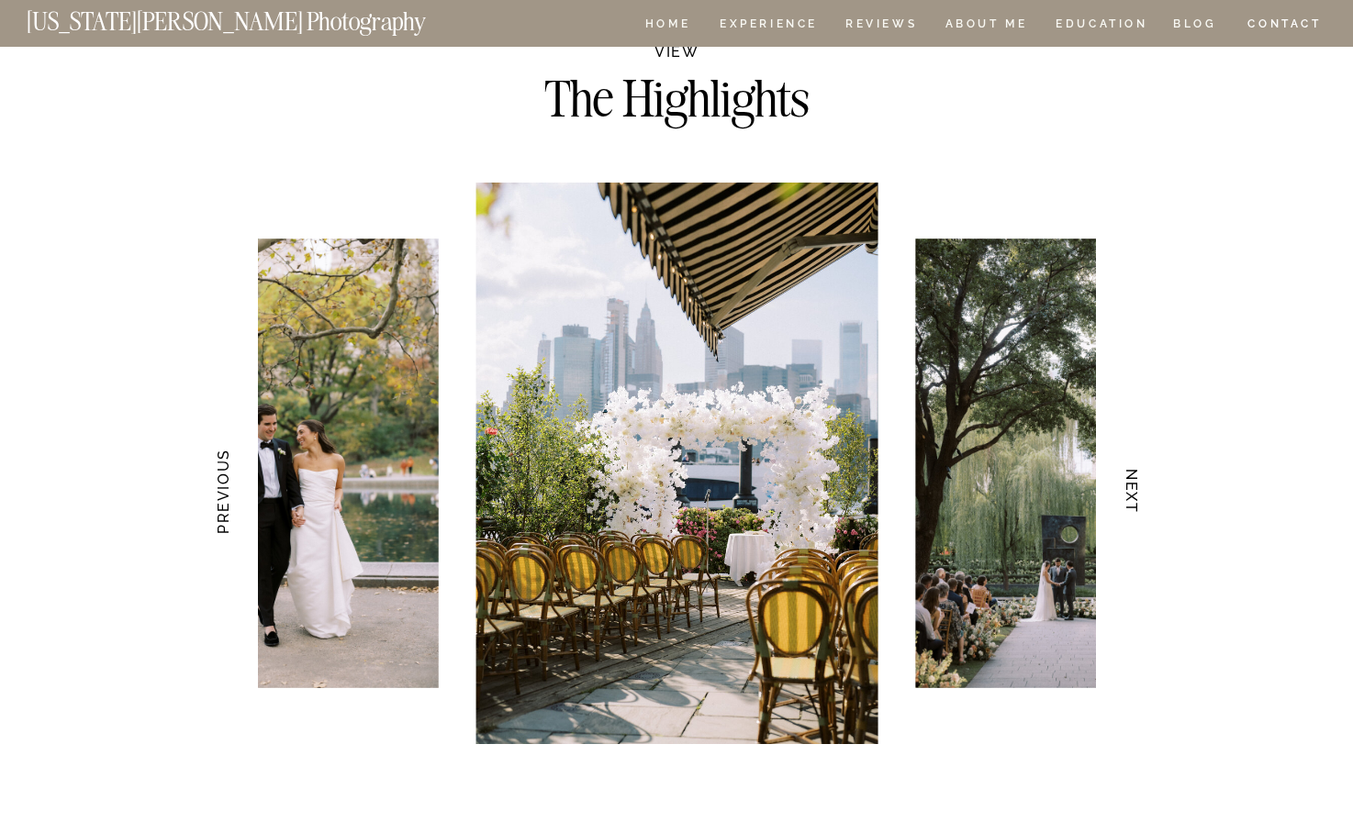
click at [1132, 494] on h3 "NEXT" at bounding box center [1131, 492] width 19 height 116
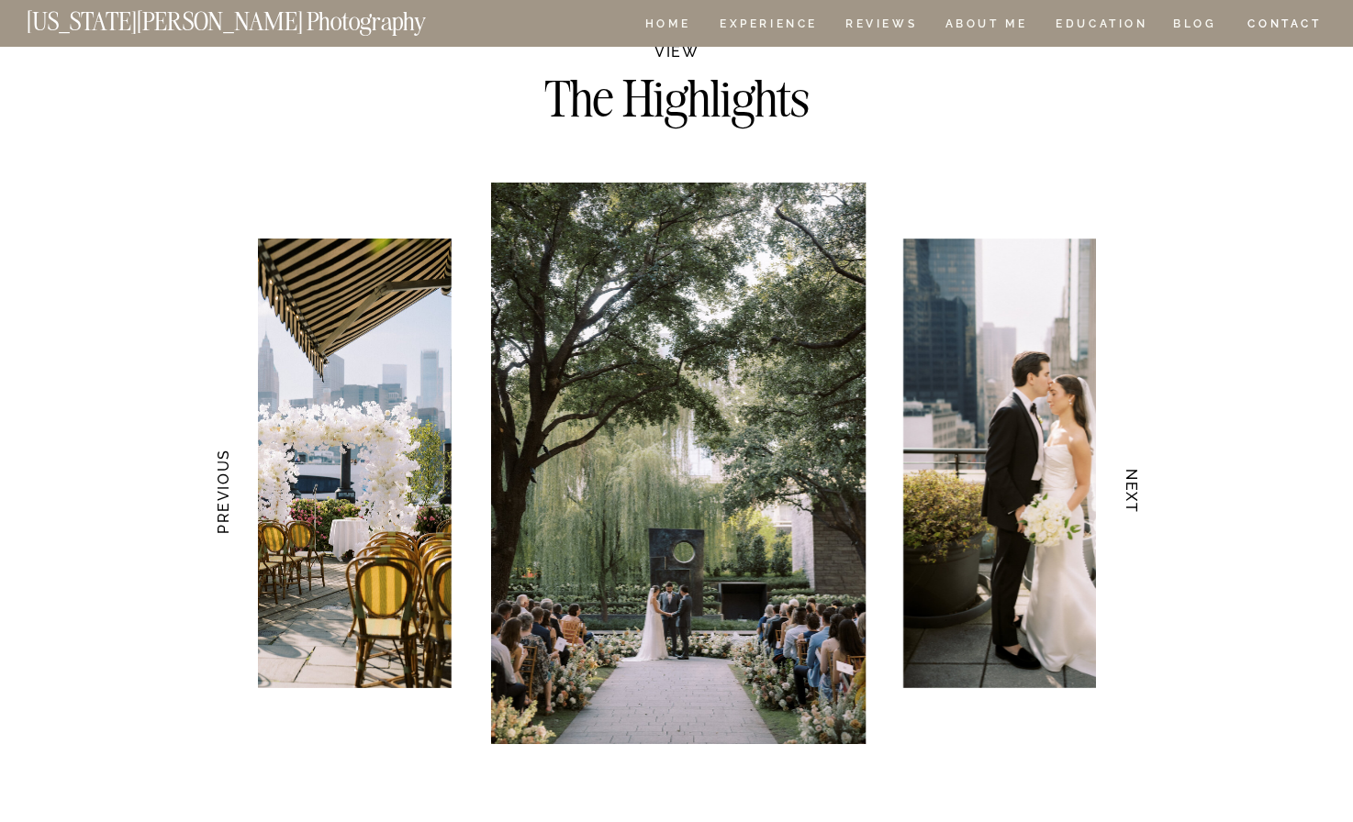
click at [1132, 494] on h3 "NEXT" at bounding box center [1131, 492] width 19 height 116
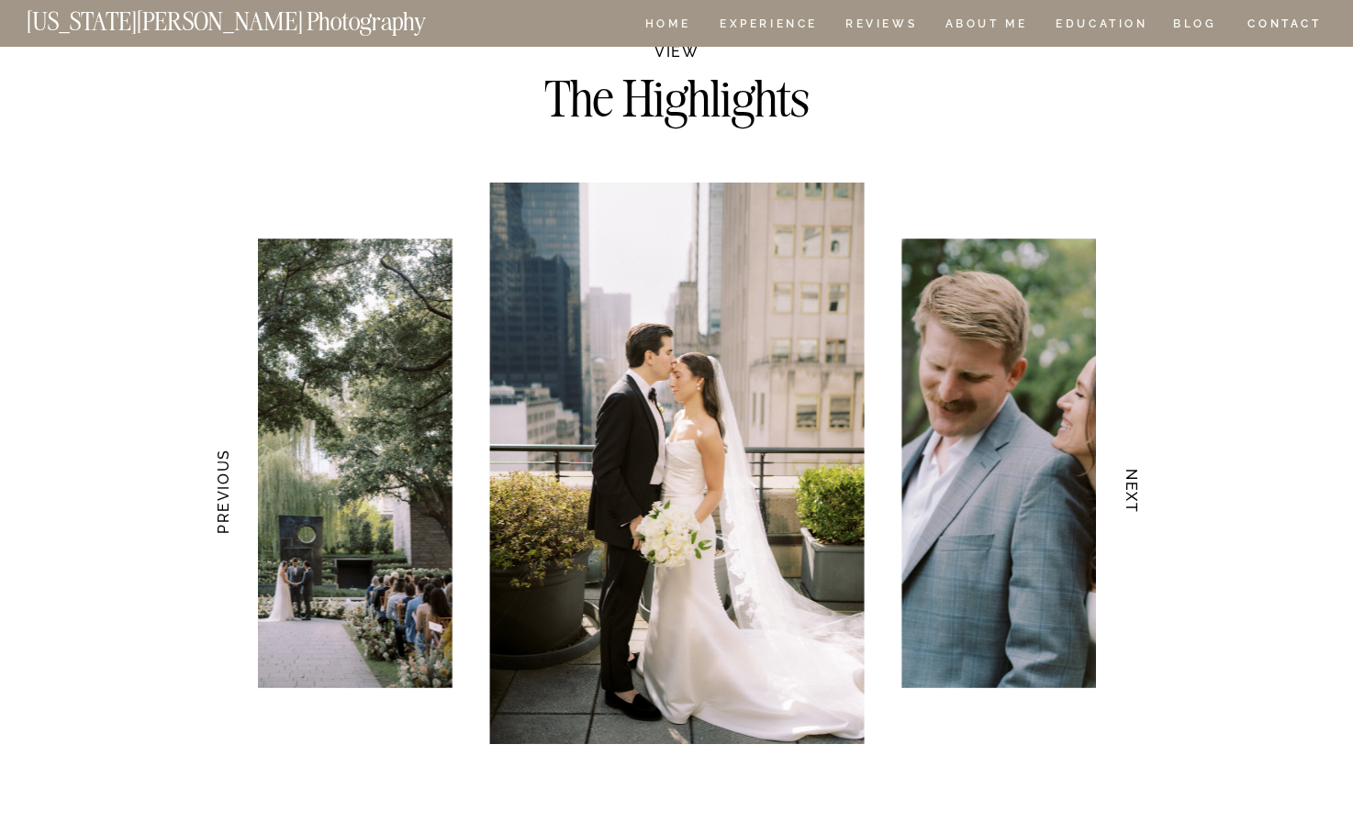
click at [1132, 494] on h3 "NEXT" at bounding box center [1131, 492] width 19 height 116
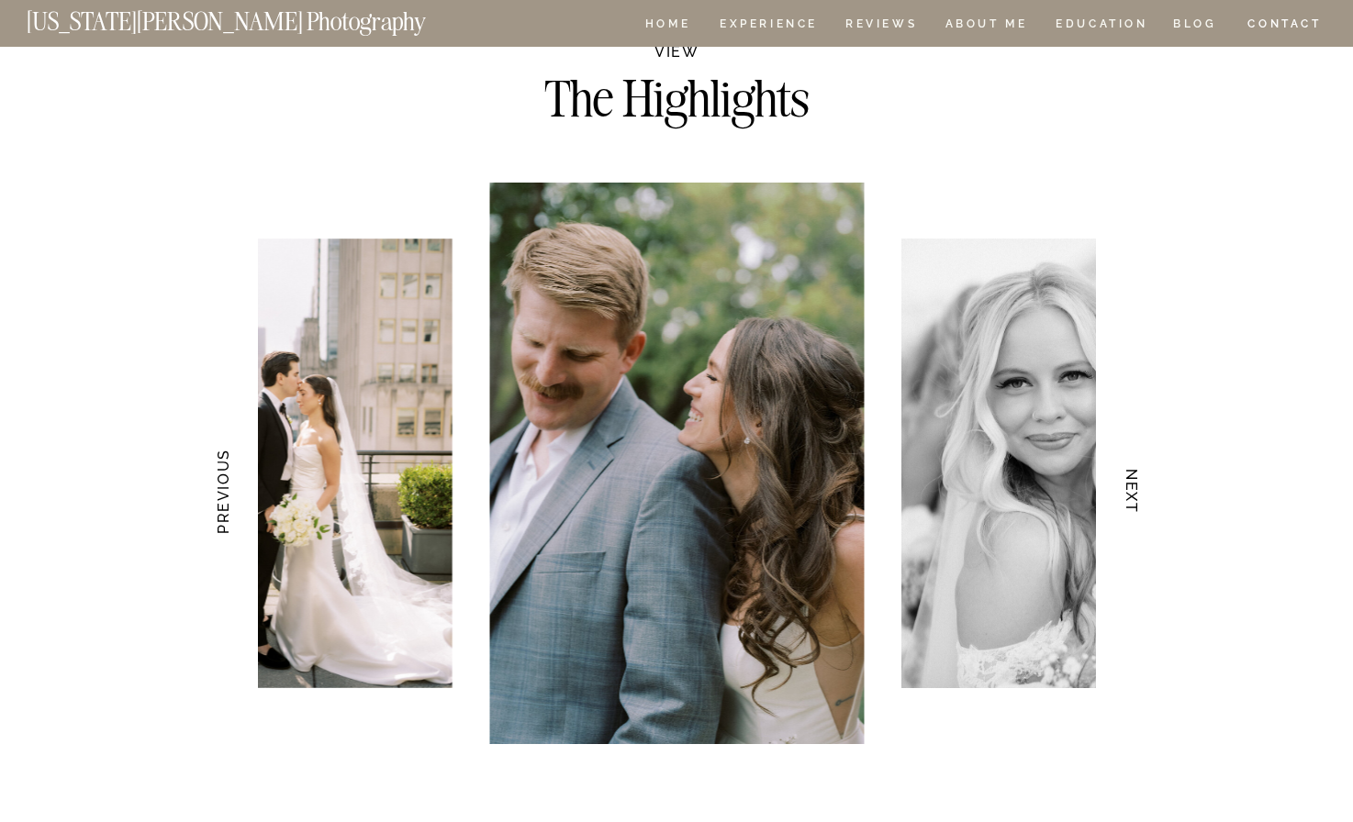
click at [1132, 494] on h3 "NEXT" at bounding box center [1131, 492] width 19 height 116
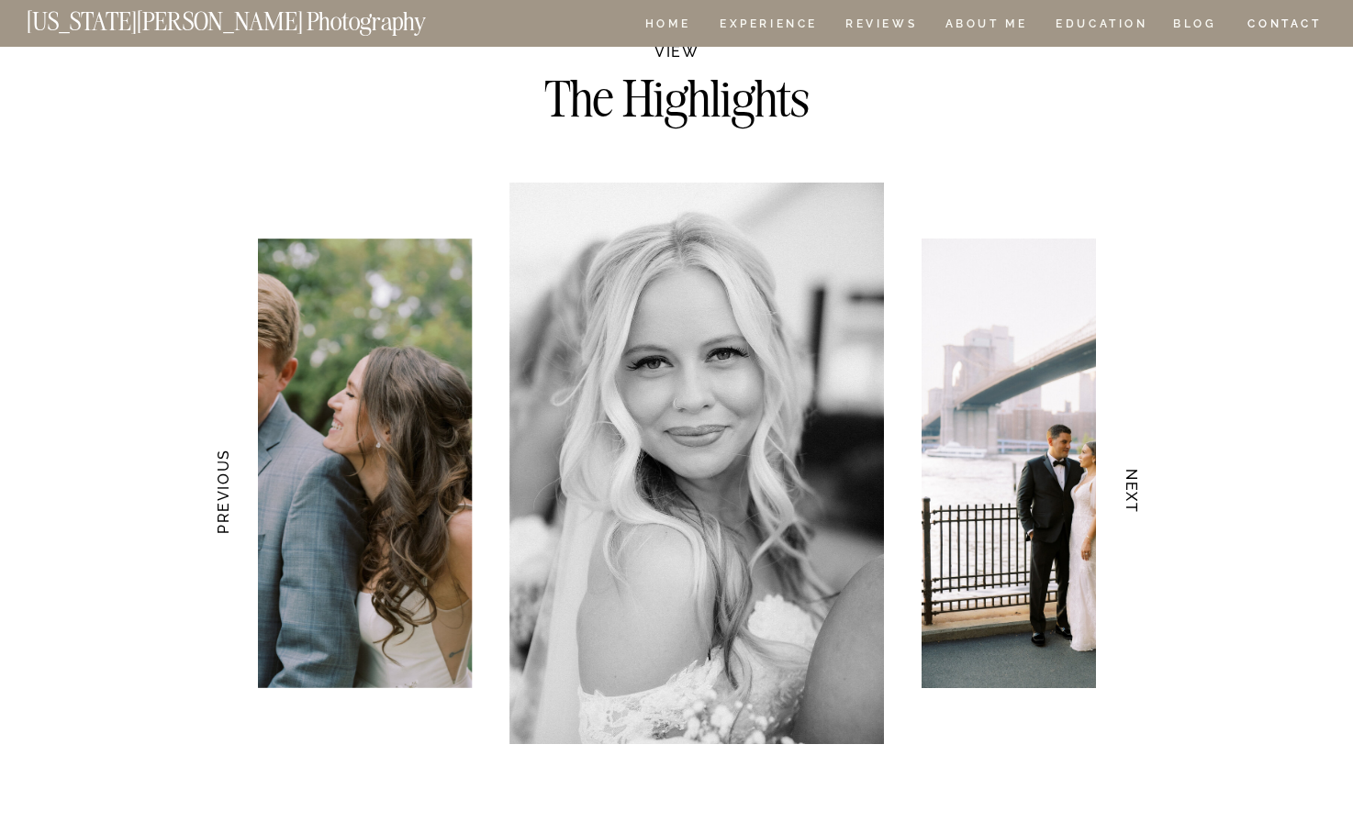
click at [1132, 494] on h3 "NEXT" at bounding box center [1131, 492] width 19 height 116
